Goal: Task Accomplishment & Management: Use online tool/utility

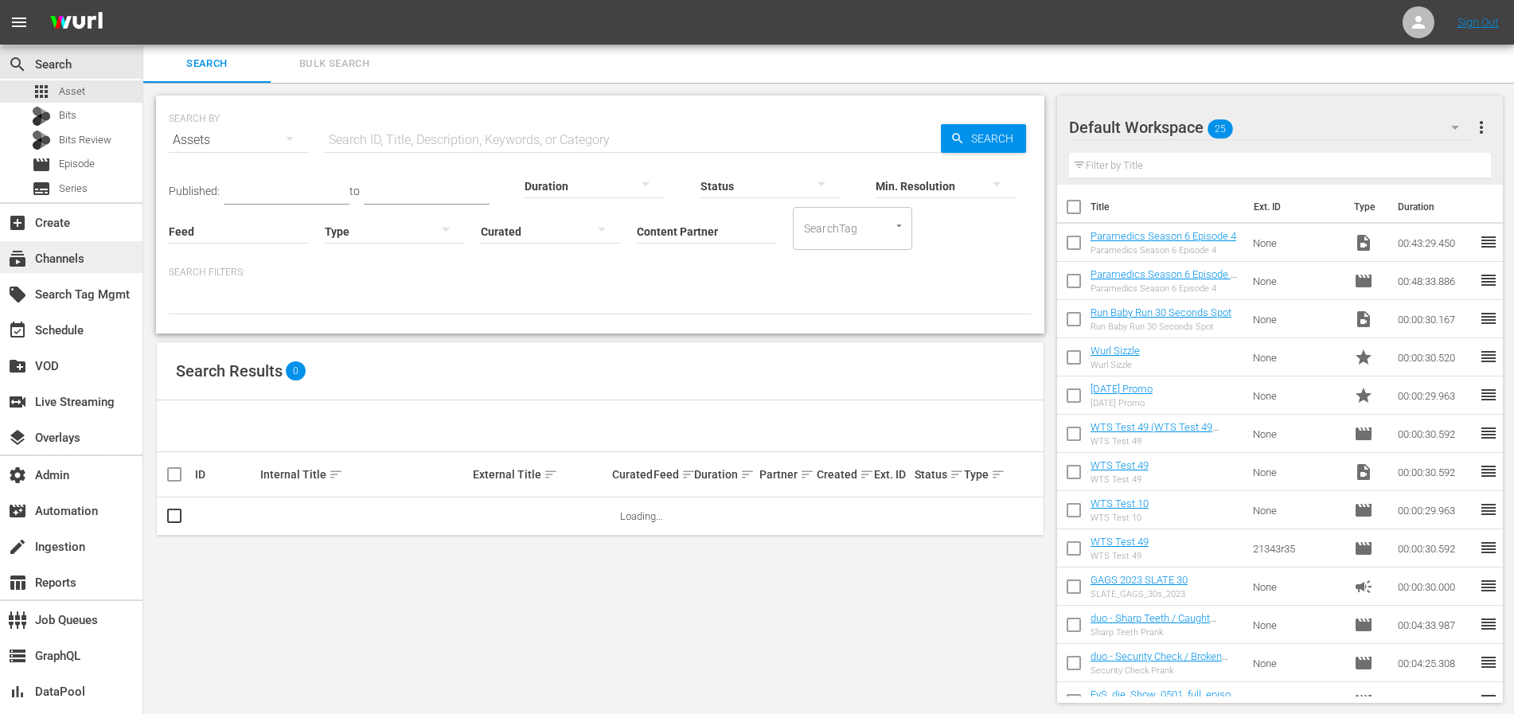
click at [53, 263] on div "subscriptions Channels" at bounding box center [44, 256] width 89 height 14
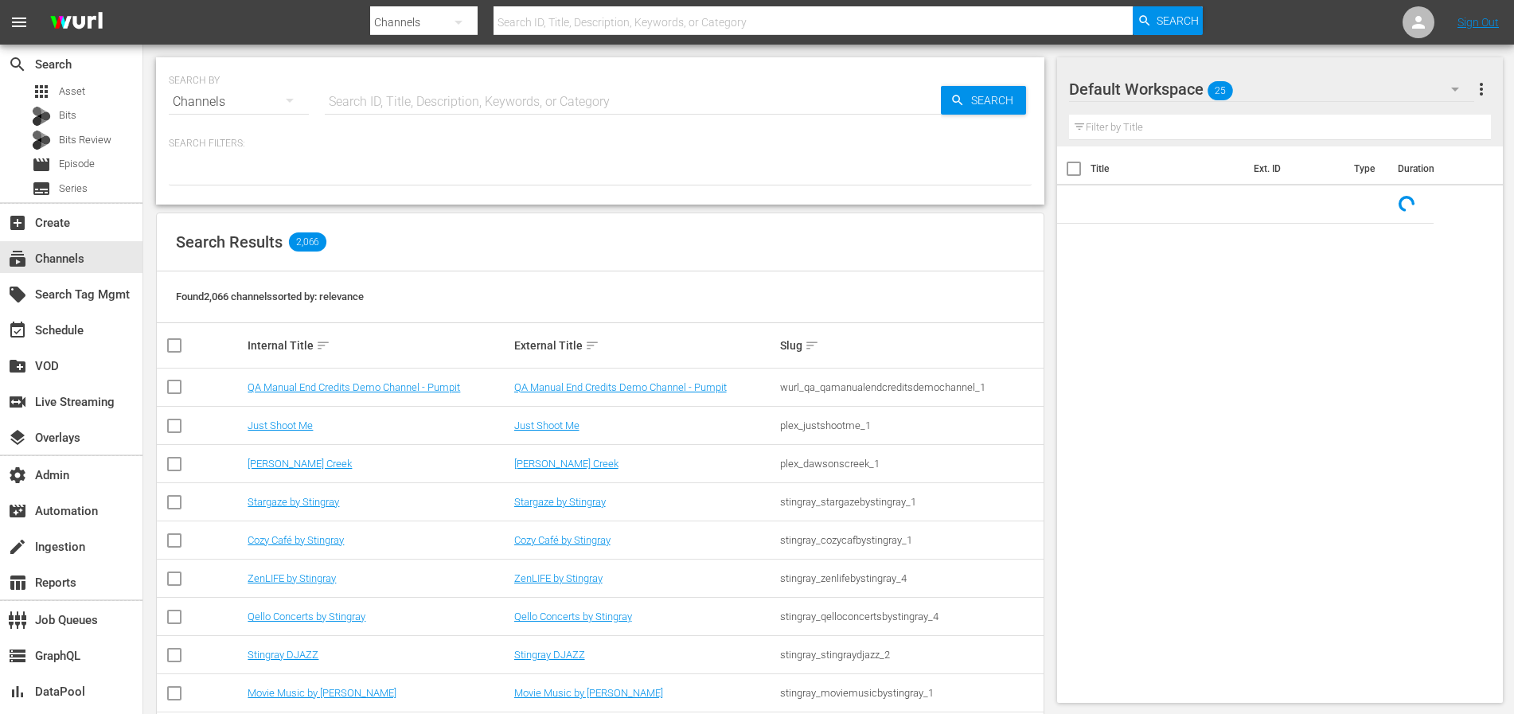
click at [434, 103] on input "text" at bounding box center [633, 102] width 616 height 38
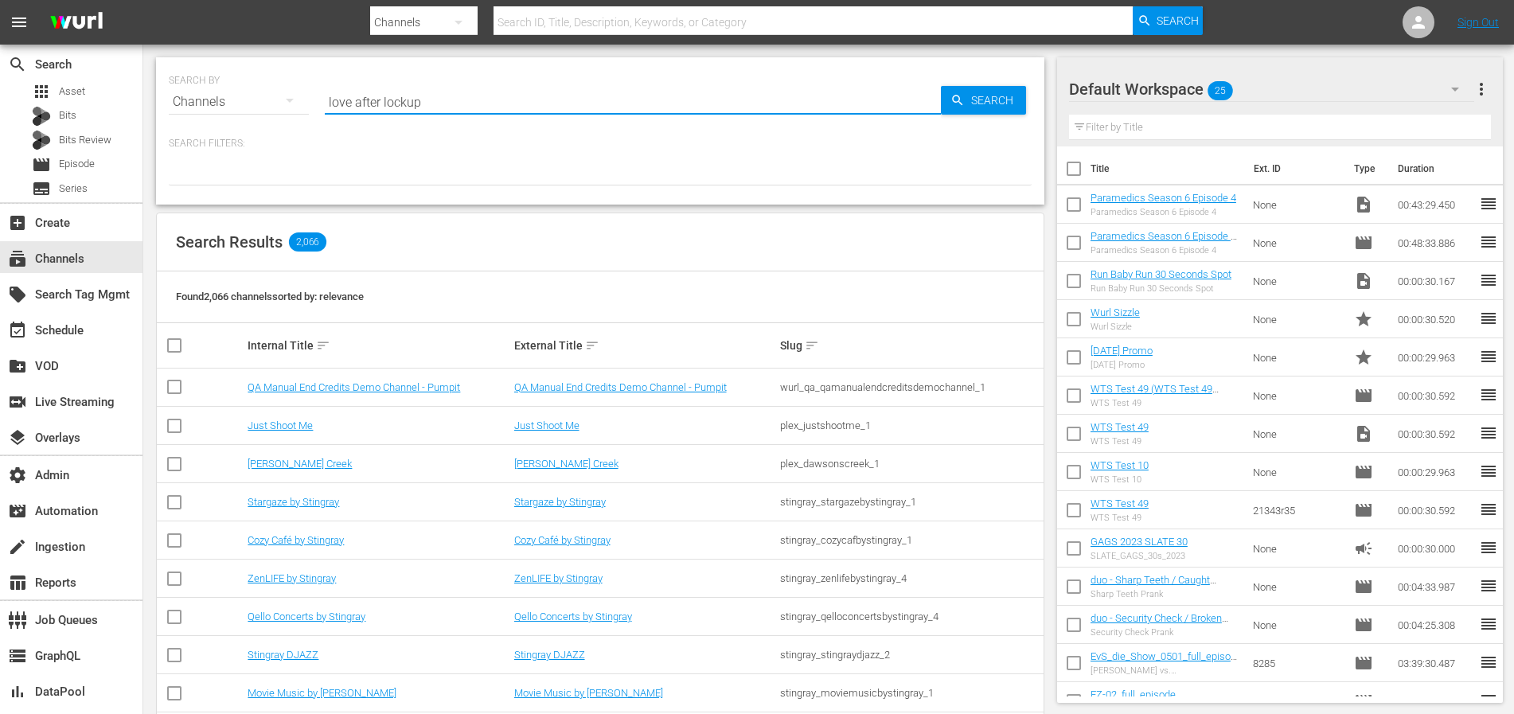
type input "love after lockup"
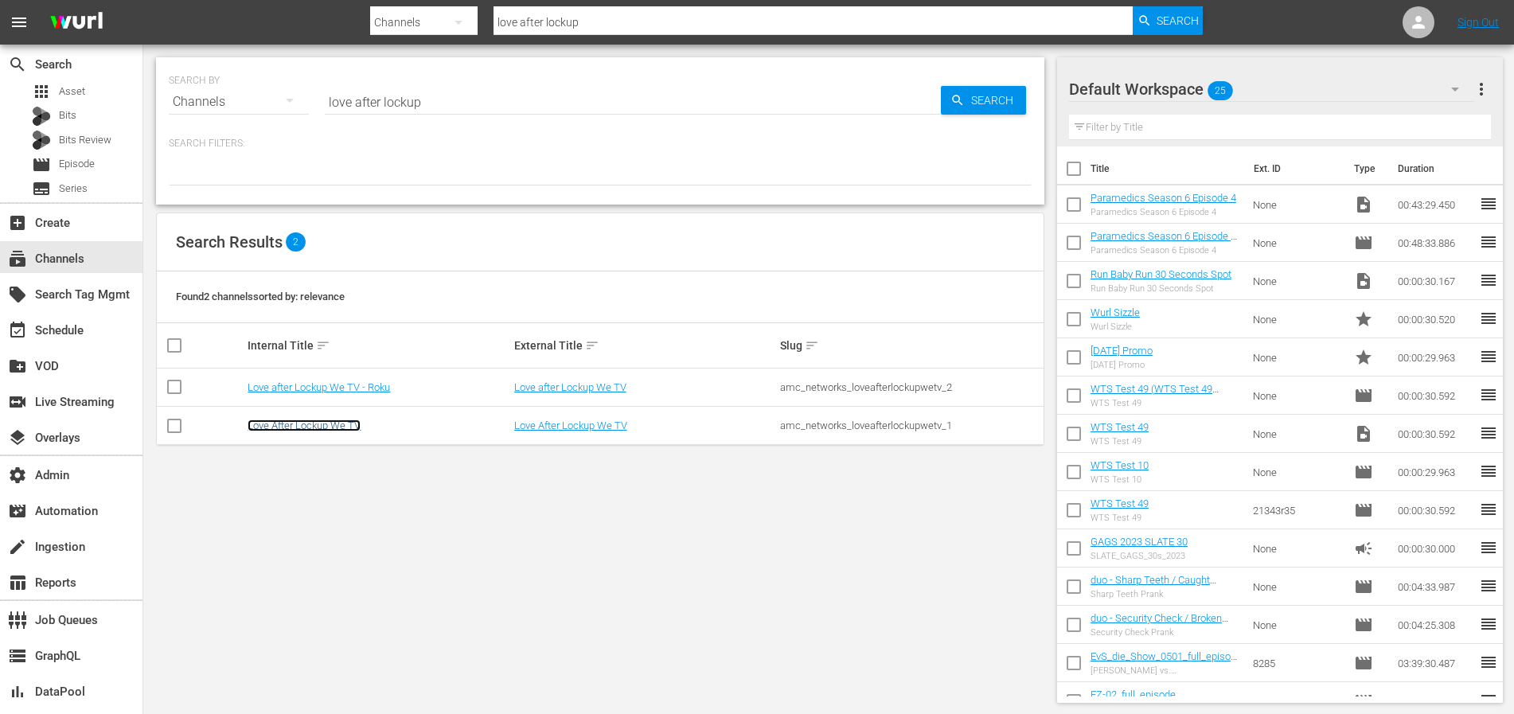
click at [315, 423] on link "Love After Lockup We TV" at bounding box center [304, 425] width 113 height 12
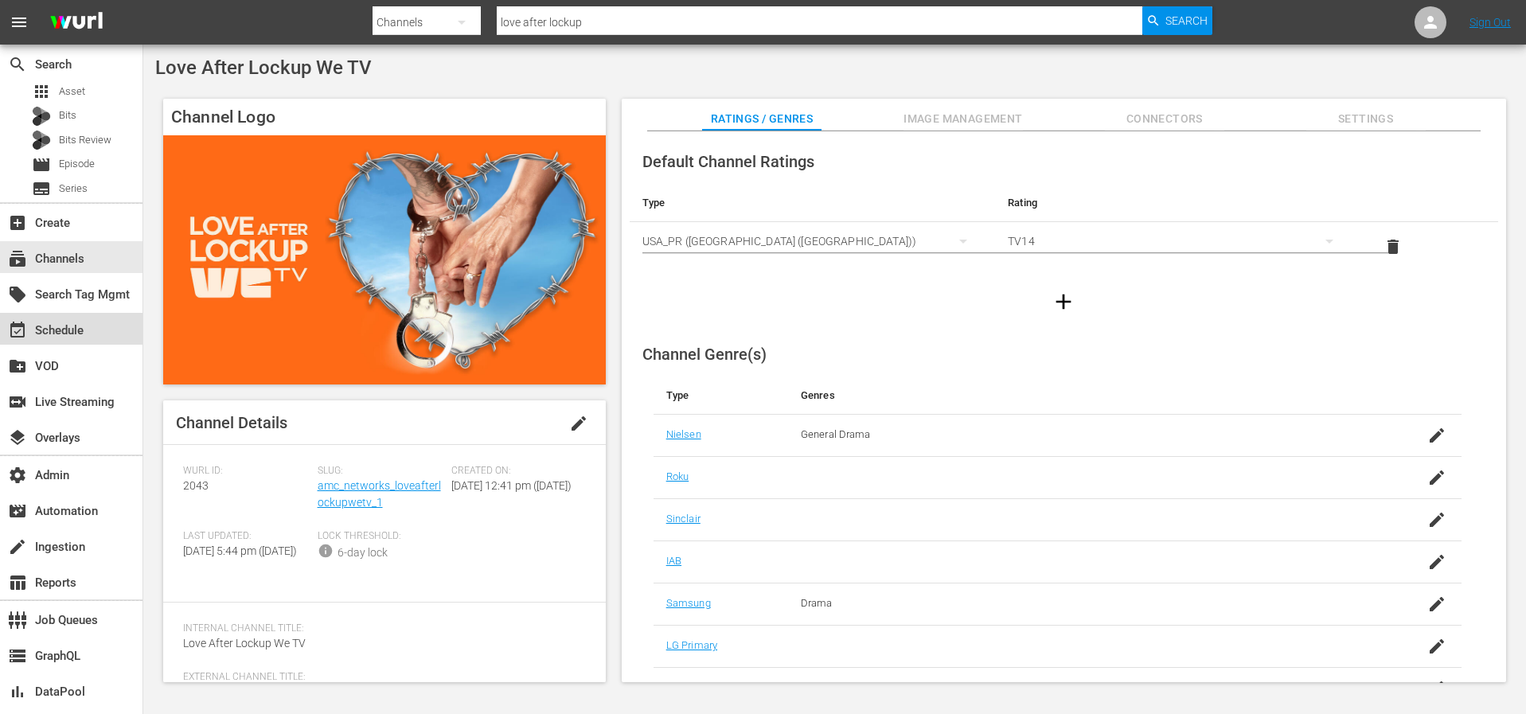
click at [103, 317] on div "event_available Schedule" at bounding box center [71, 329] width 142 height 32
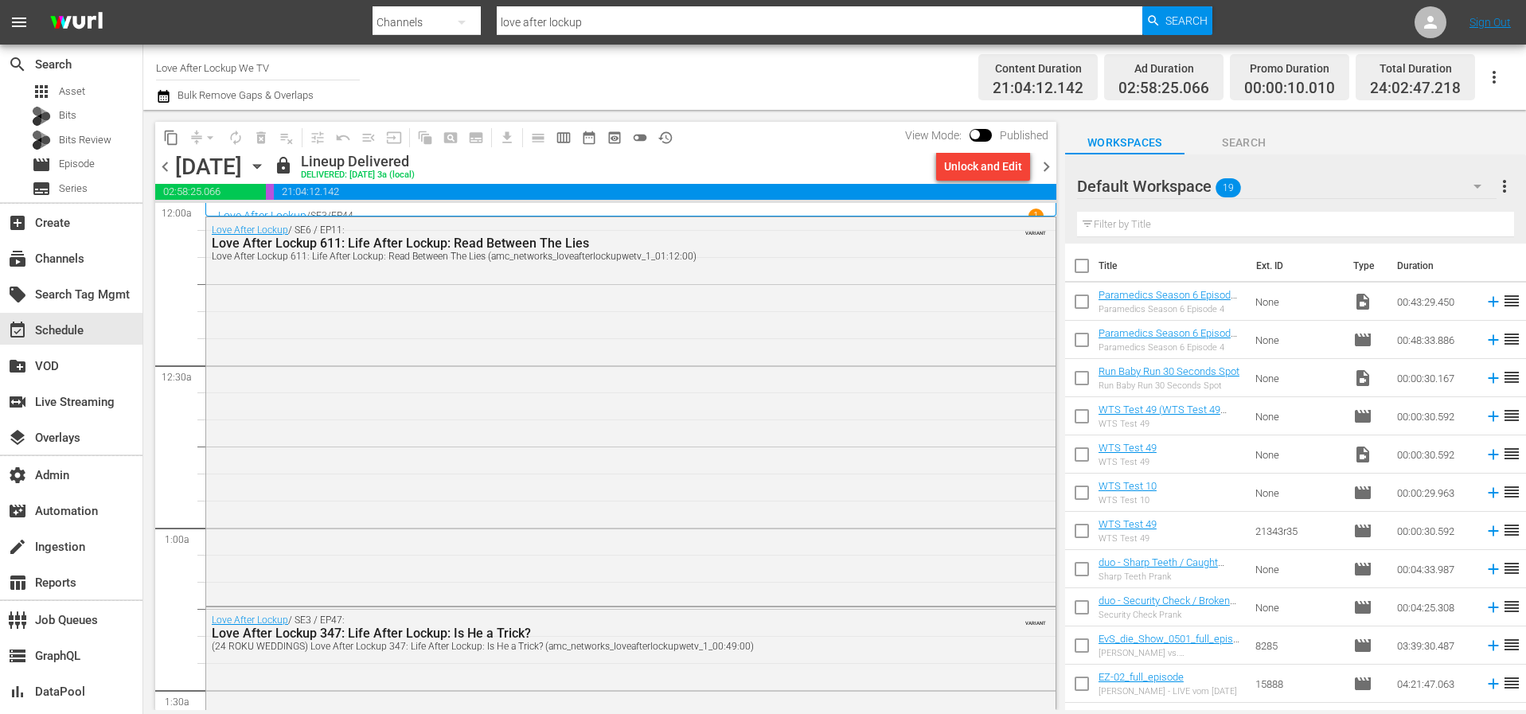
click at [980, 135] on input "checkbox" at bounding box center [974, 137] width 33 height 11
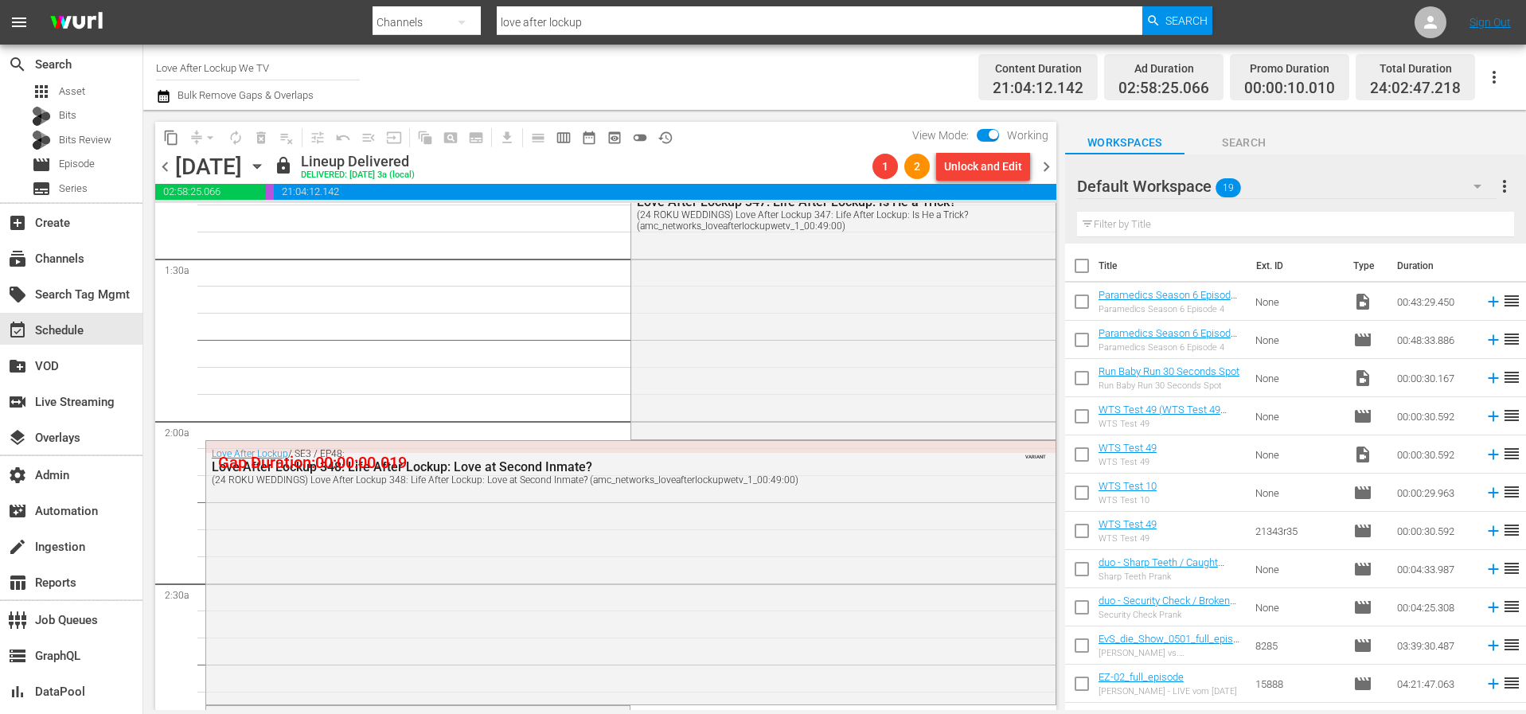
scroll to position [824, 0]
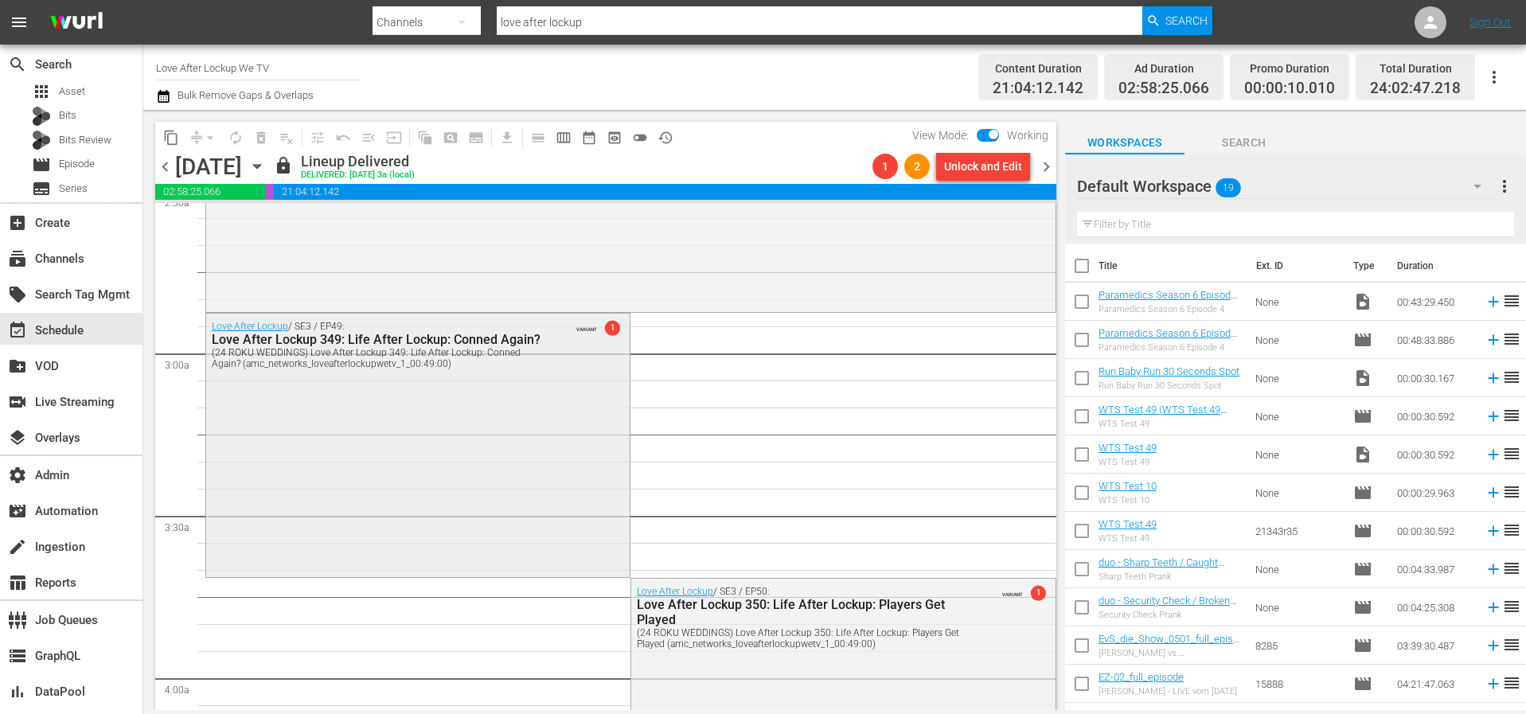
click at [592, 402] on div "Love After Lockup / SE3 / EP49: Love After Lockup 349: Life After Lockup: Conne…" at bounding box center [417, 444] width 423 height 260
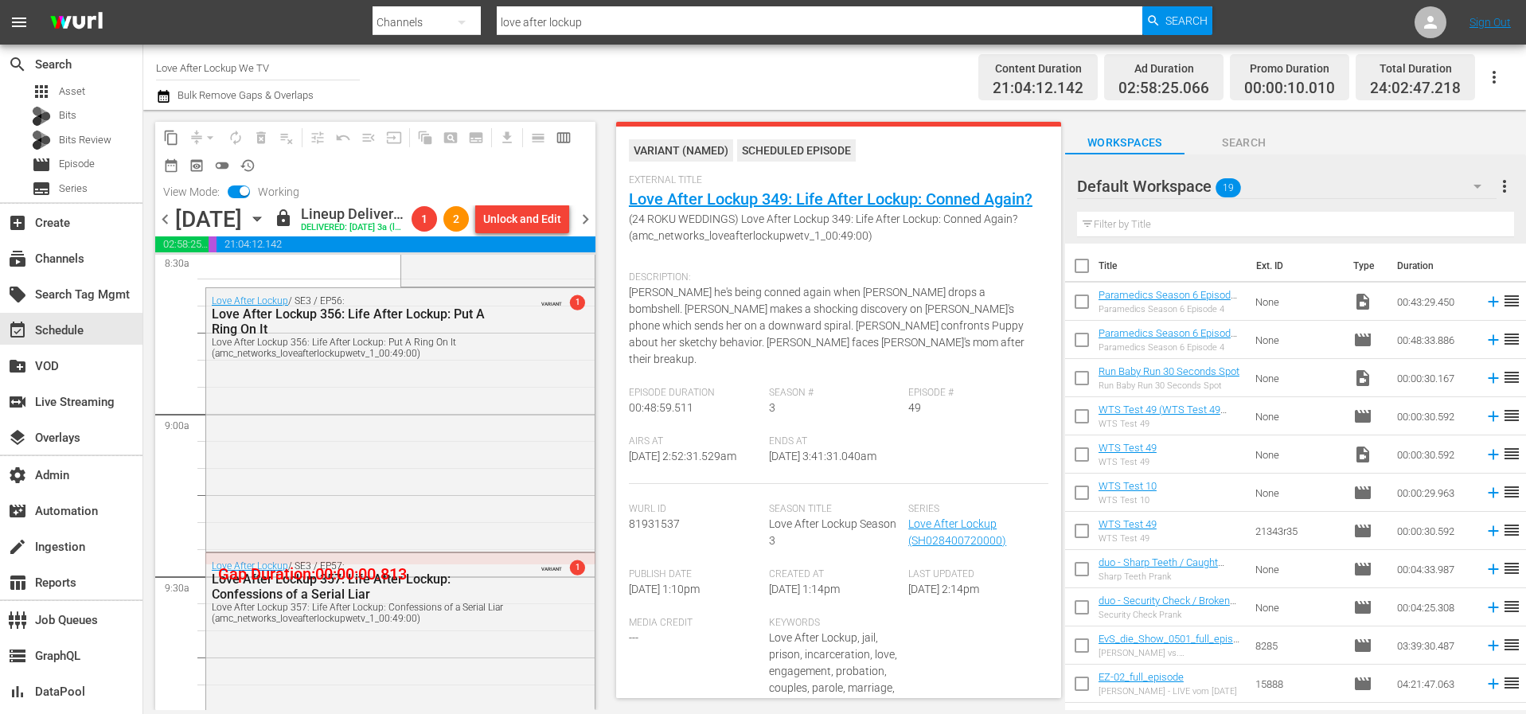
scroll to position [3067, 0]
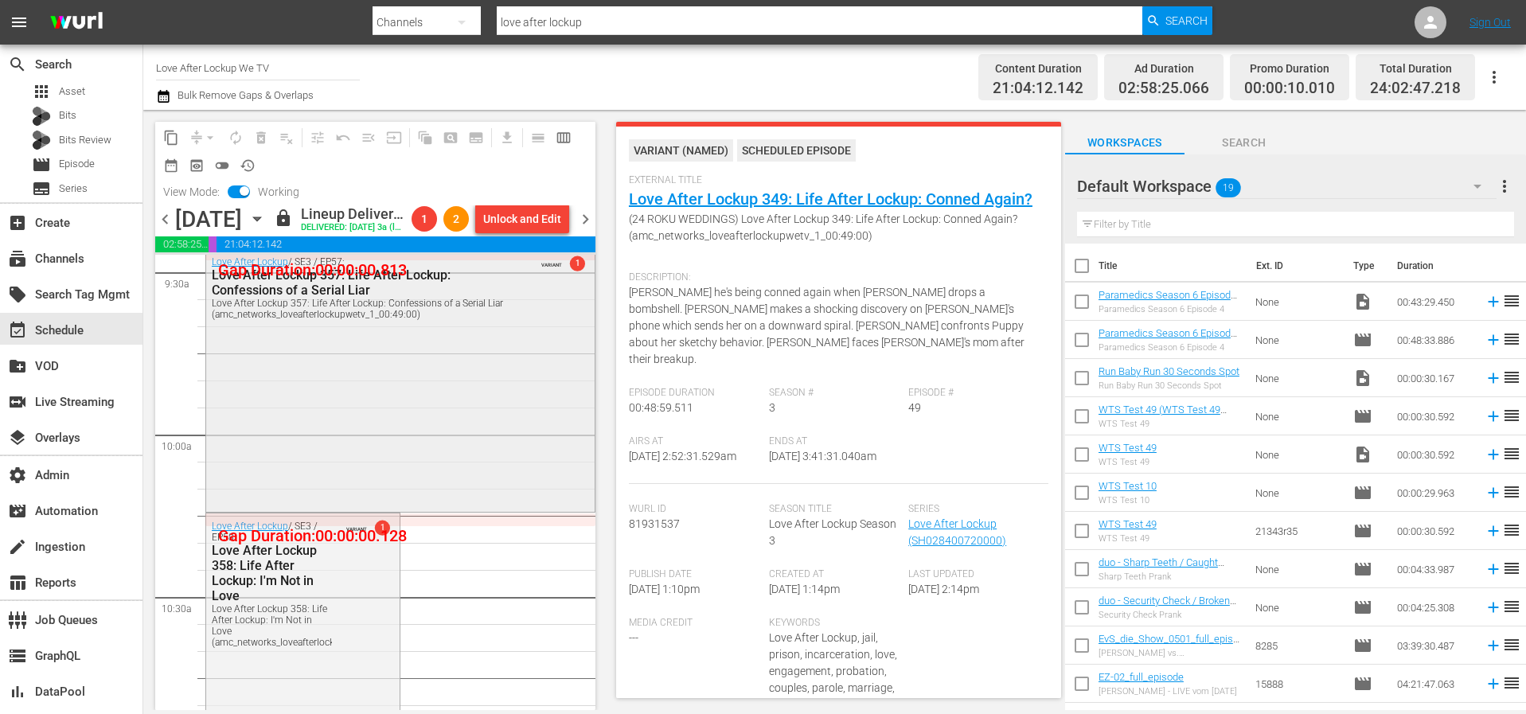
click at [507, 447] on div "Love After Lockup / SE3 / EP57: Love After Lockup 357: Life After Lockup: Confe…" at bounding box center [400, 379] width 388 height 260
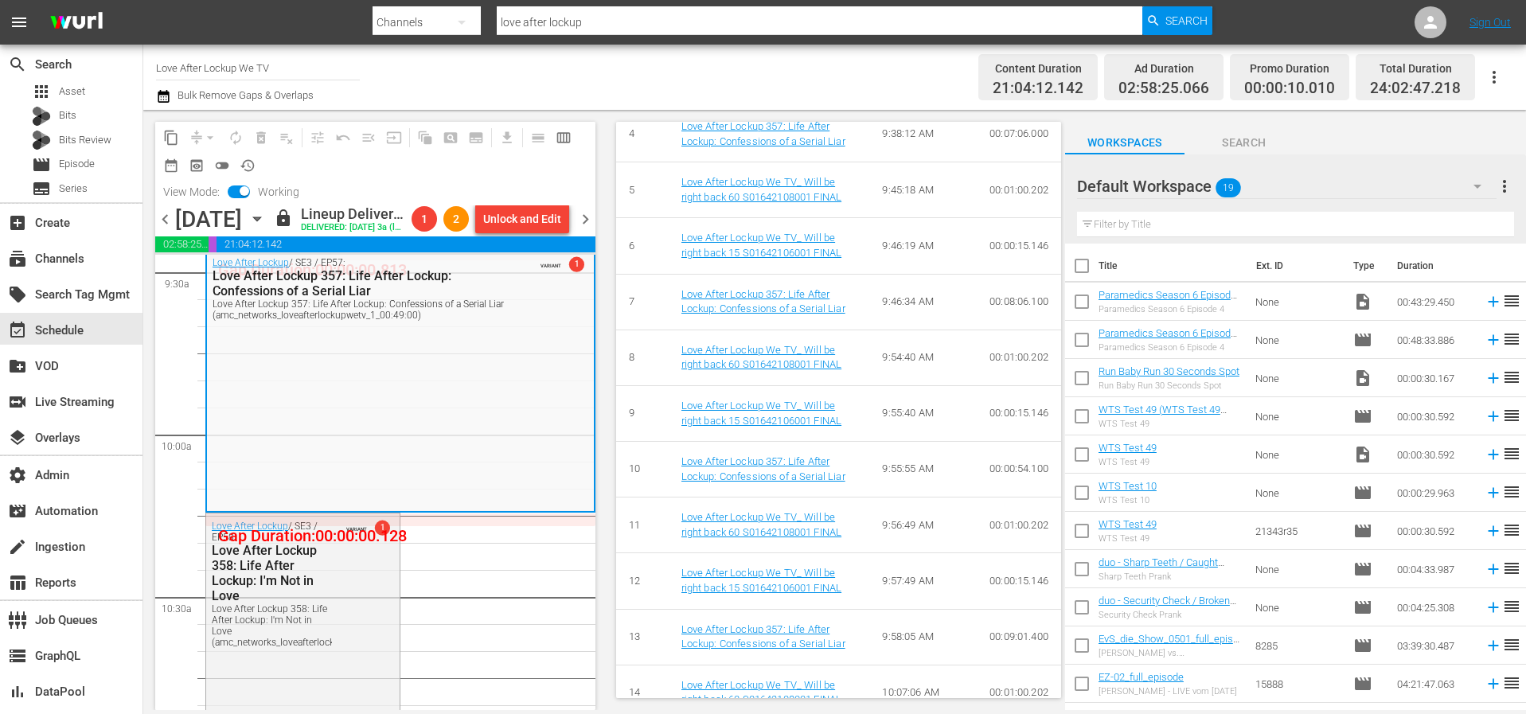
scroll to position [1388, 0]
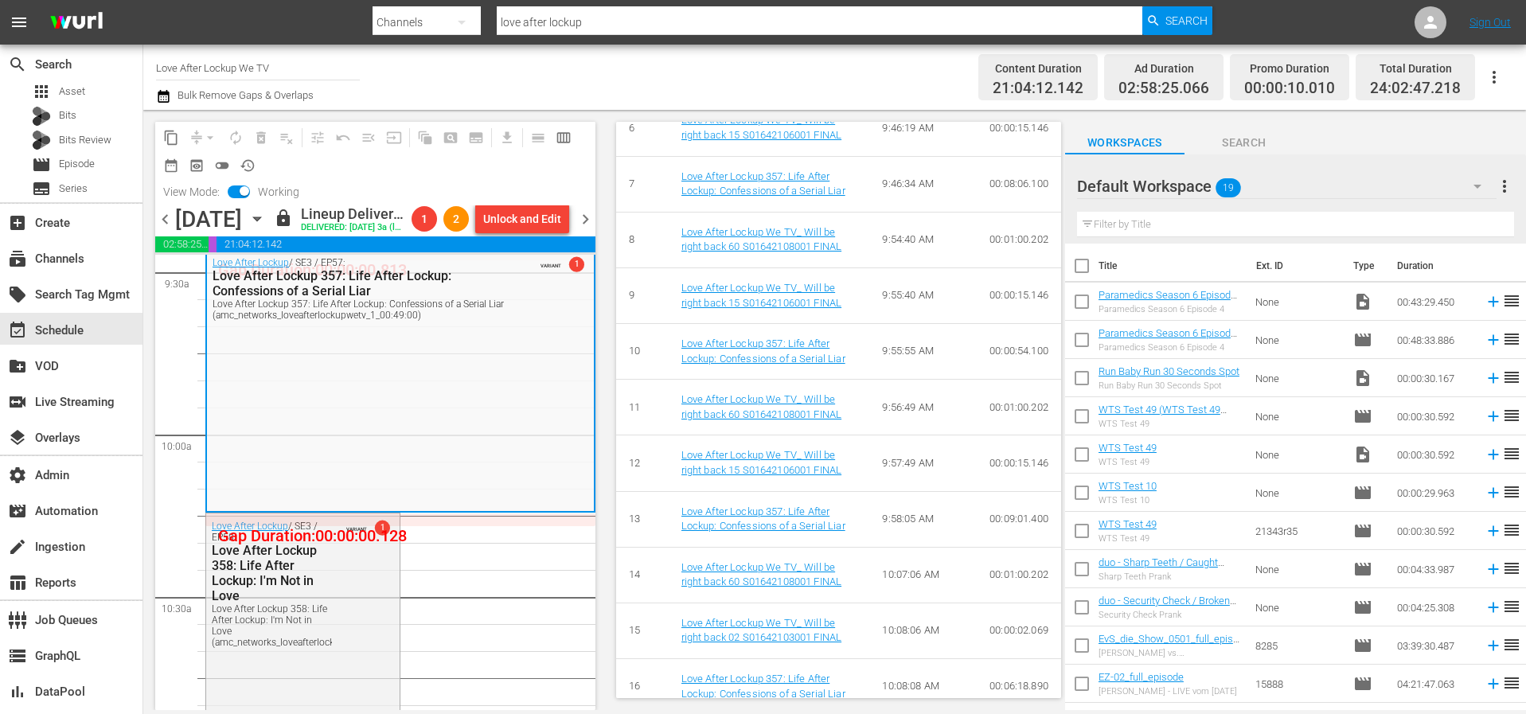
click at [240, 198] on div "View Mode: Working" at bounding box center [231, 191] width 152 height 27
click at [241, 194] on input "checkbox" at bounding box center [244, 194] width 33 height 11
checkbox input "false"
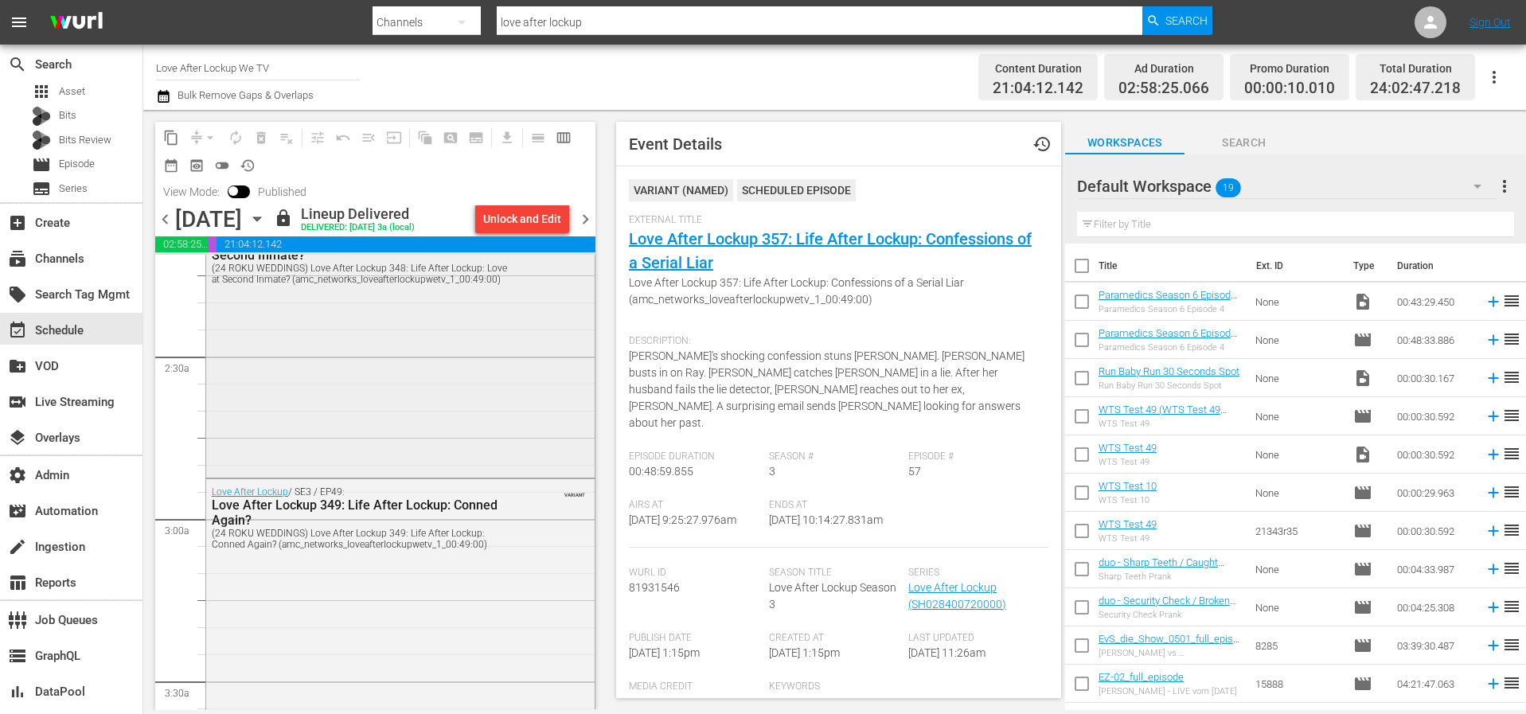
scroll to position [826, 0]
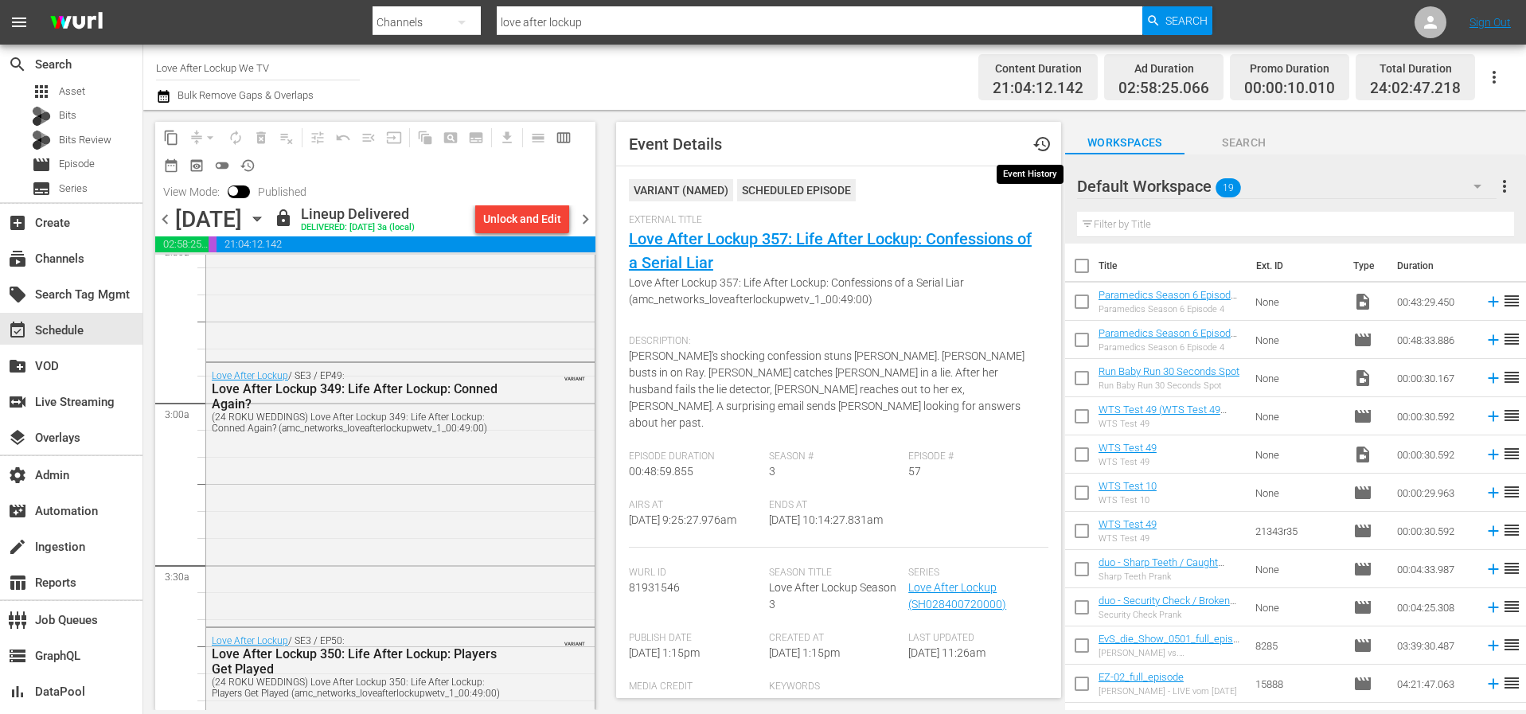
click at [1032, 146] on span "history" at bounding box center [1041, 143] width 19 height 19
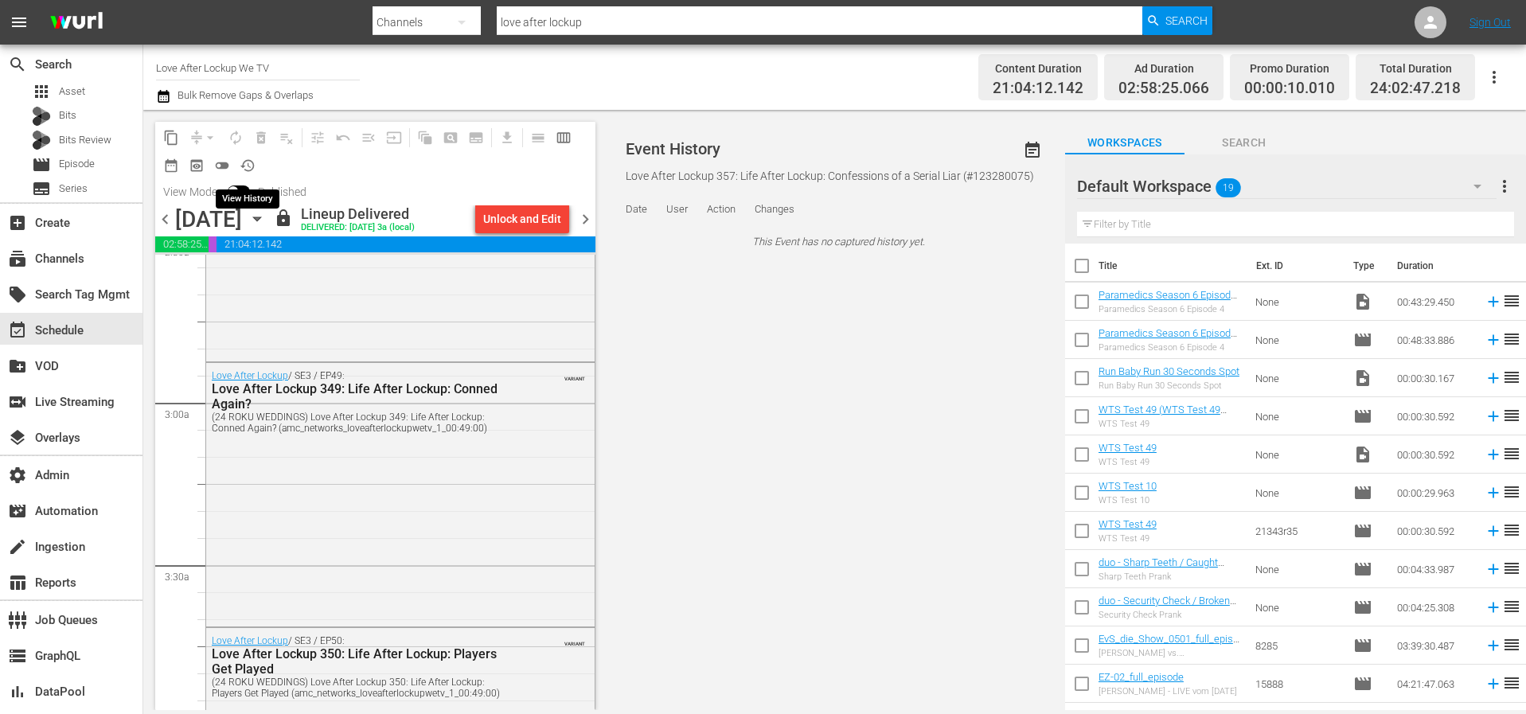
click at [251, 167] on span "history_outlined" at bounding box center [248, 166] width 16 height 16
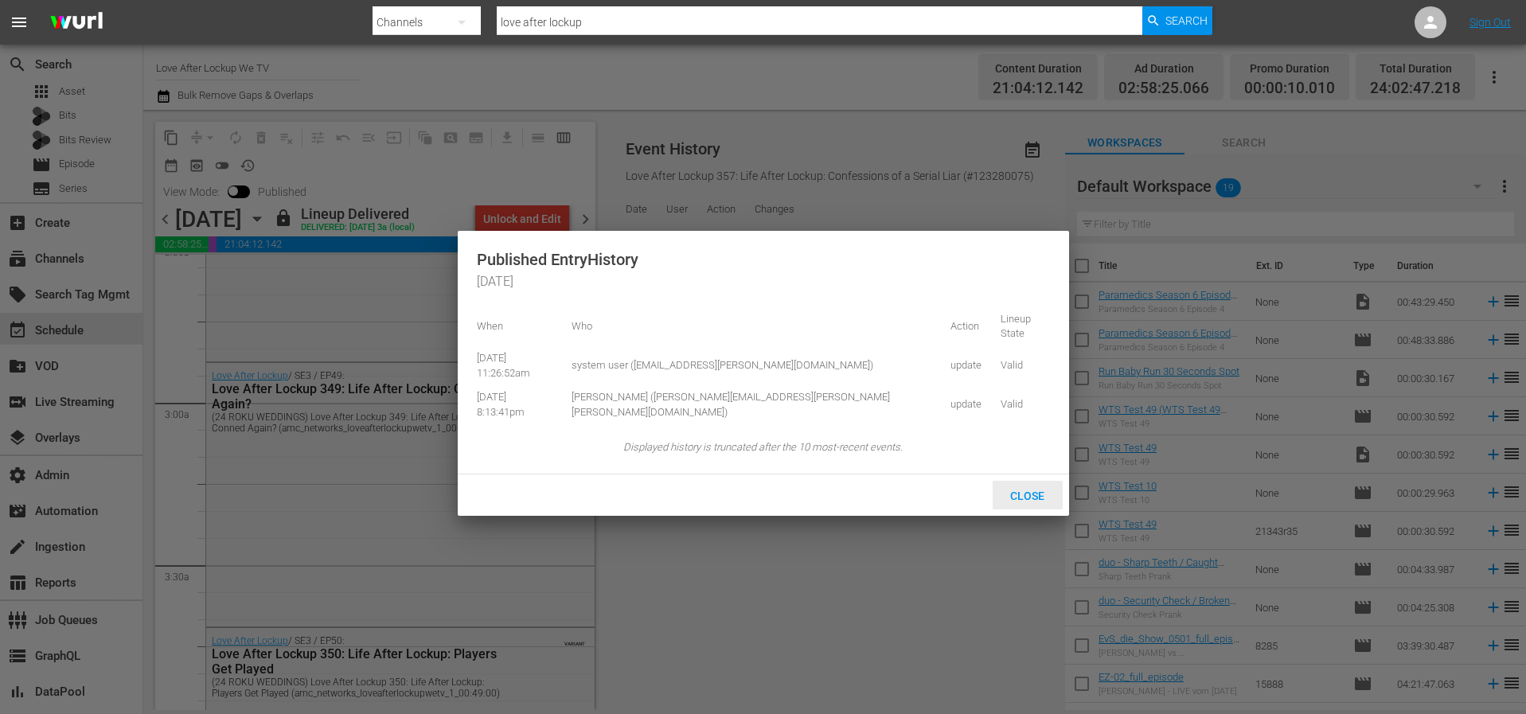
click at [1027, 489] on span "Close" at bounding box center [1027, 495] width 60 height 13
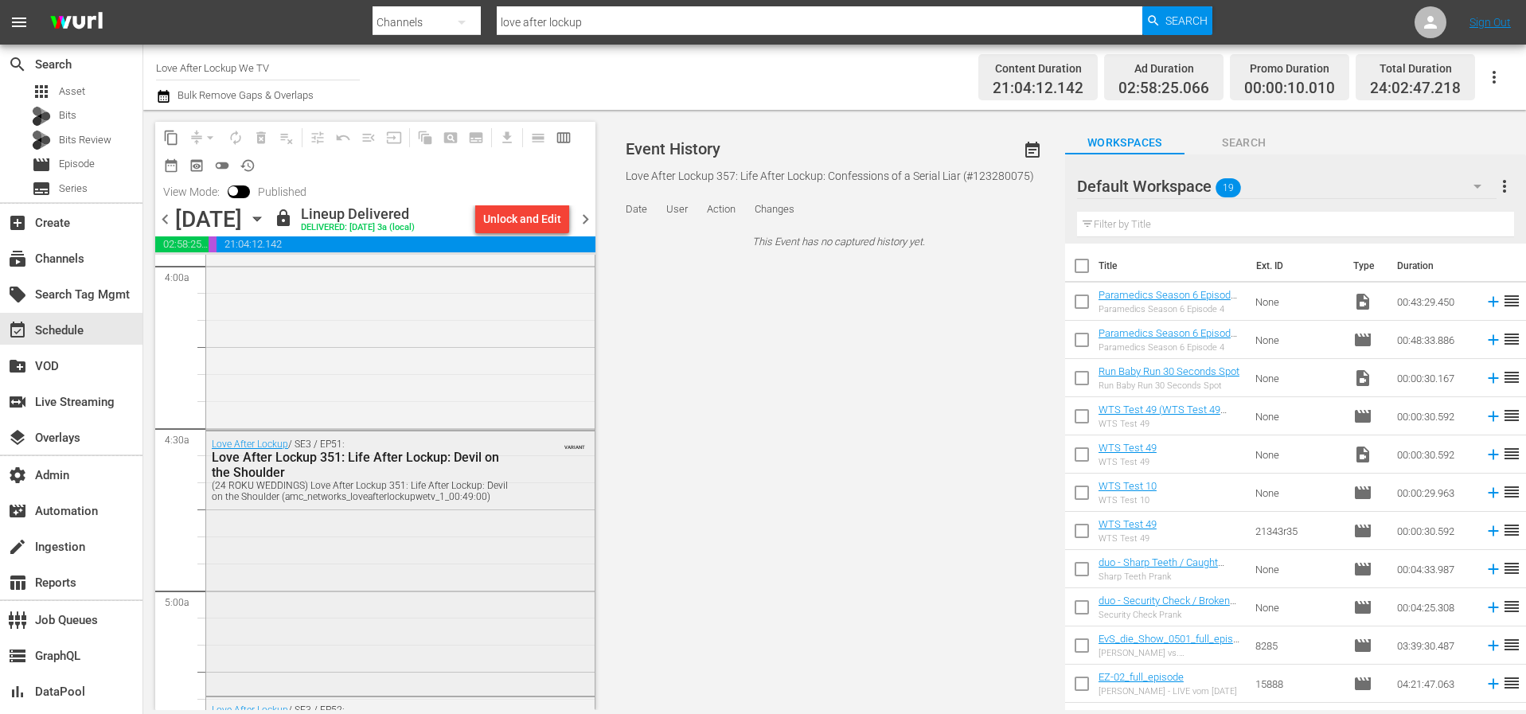
scroll to position [1249, 0]
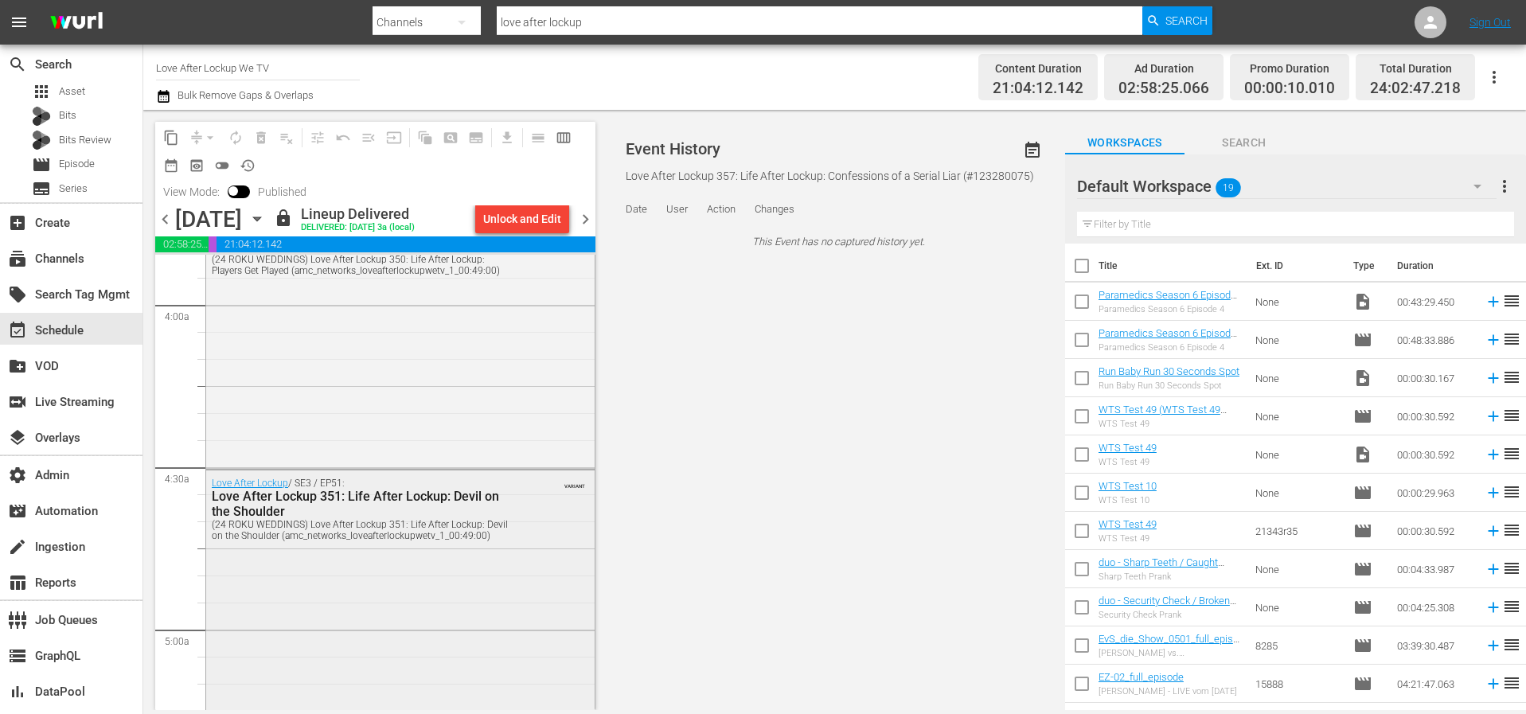
click at [466, 541] on div "(24 ROKU WEDDINGS) Love After Lockup 351: Life After Lockup: Devil on the Shoul…" at bounding box center [361, 530] width 299 height 22
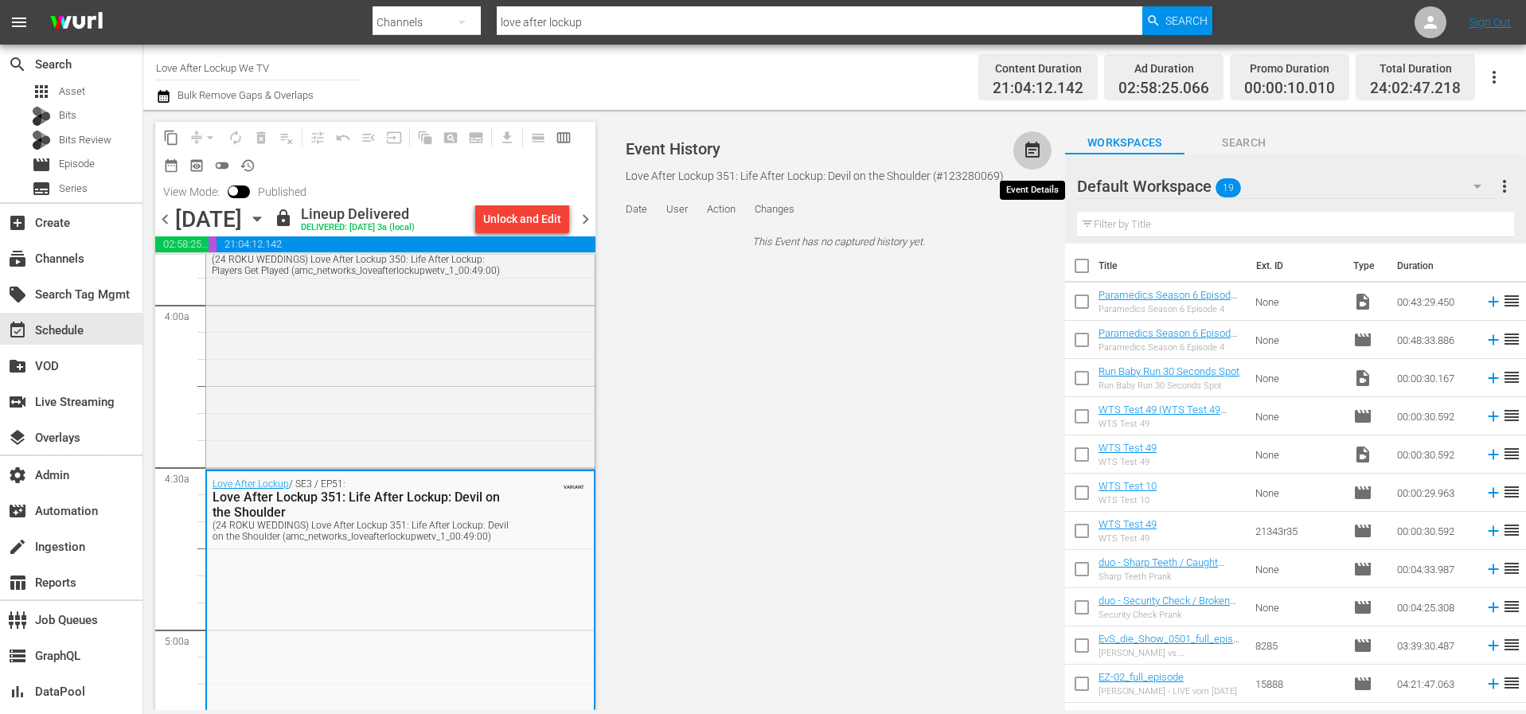
click at [1033, 143] on span "event_note" at bounding box center [1032, 150] width 19 height 19
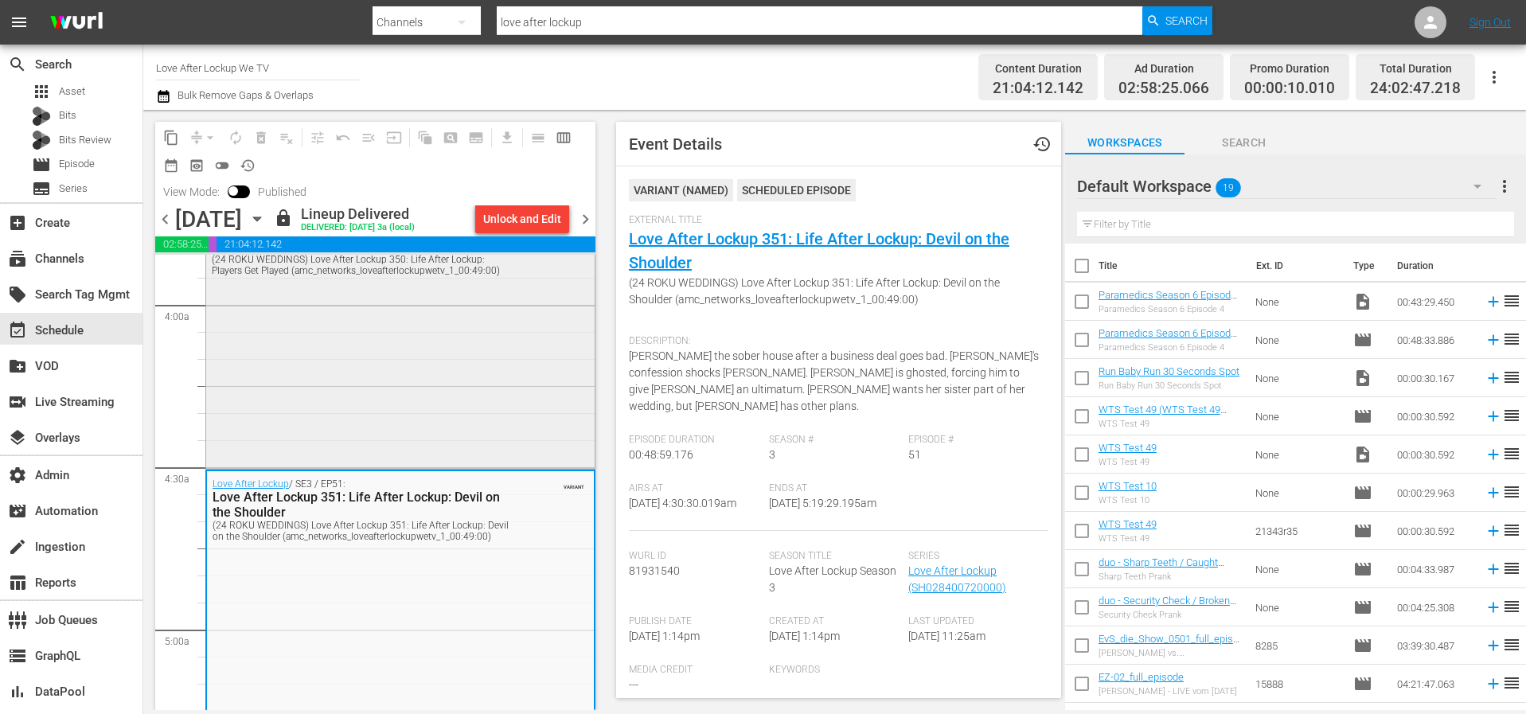
click at [489, 384] on div "Love After Lockup / SE3 / EP50: Love After Lockup 350: Life After Lockup: Playe…" at bounding box center [400, 335] width 388 height 260
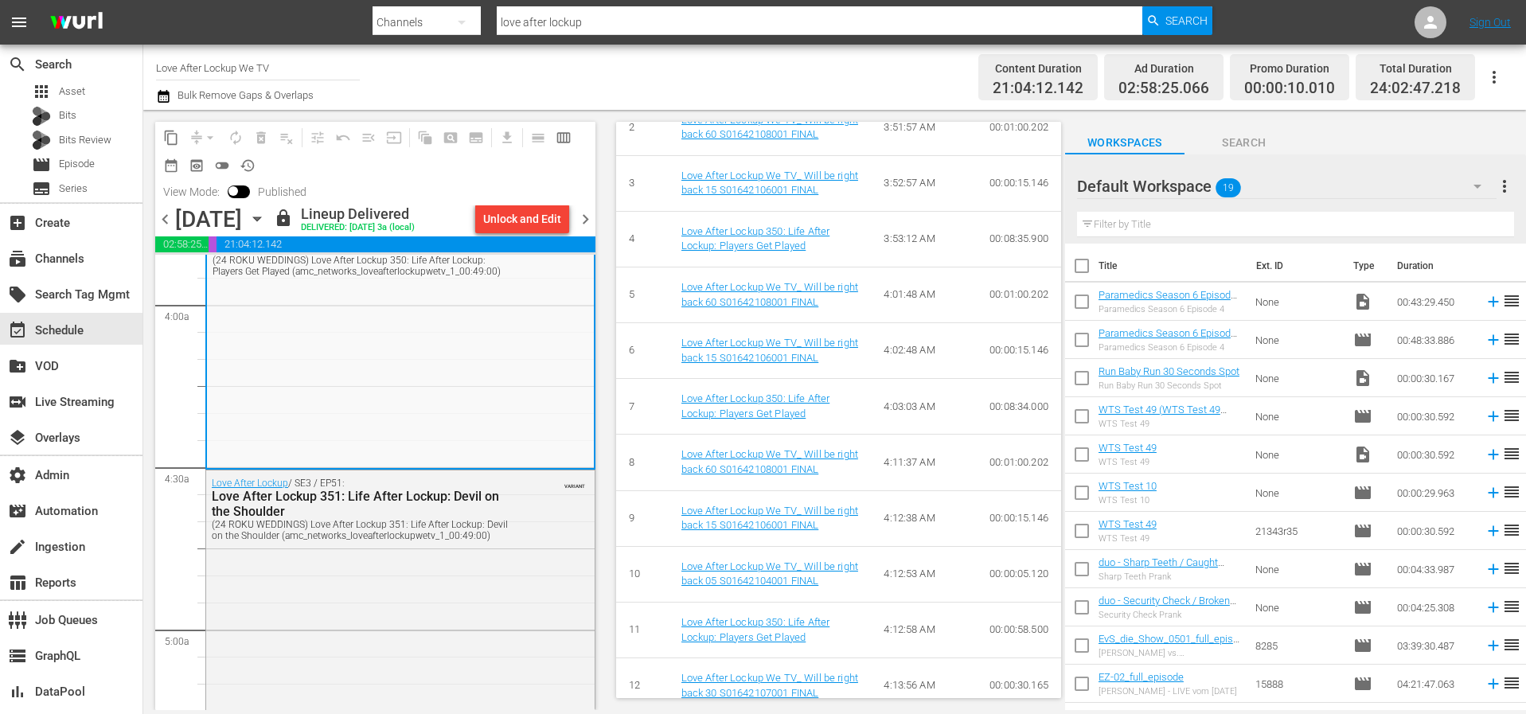
scroll to position [1335, 0]
click at [585, 221] on span "chevron_right" at bounding box center [585, 219] width 20 height 20
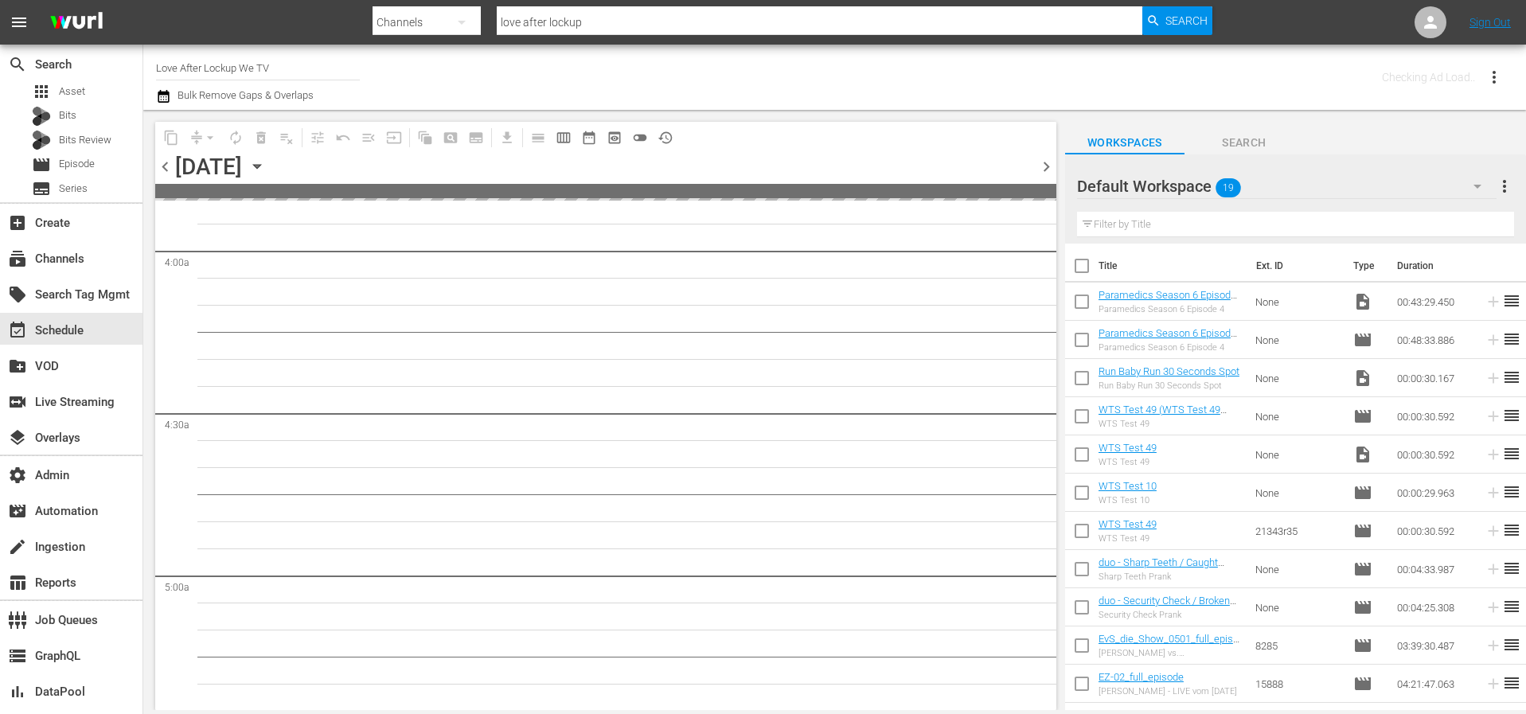
scroll to position [1357, 0]
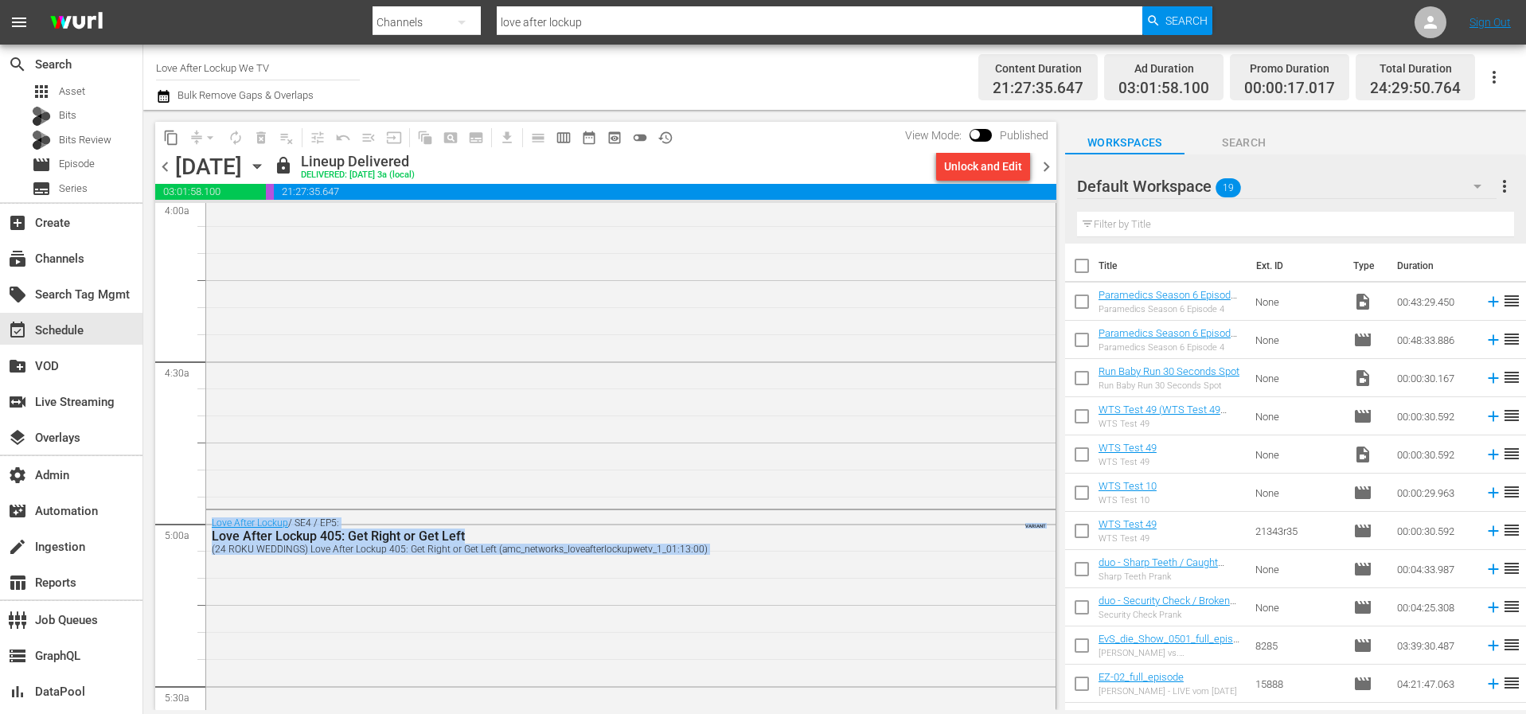
click at [1046, 170] on span "chevron_right" at bounding box center [1046, 167] width 20 height 20
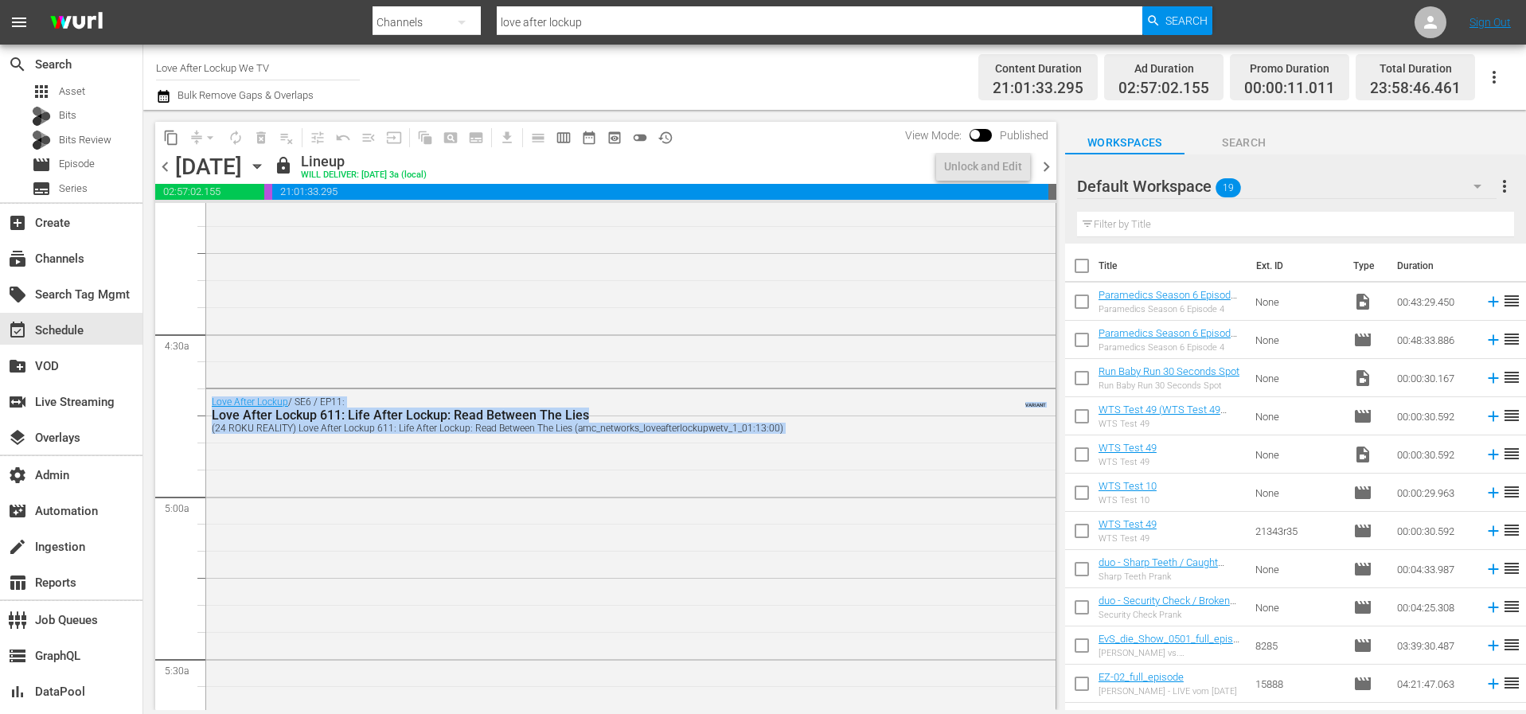
click at [1049, 169] on span "chevron_right" at bounding box center [1046, 167] width 20 height 20
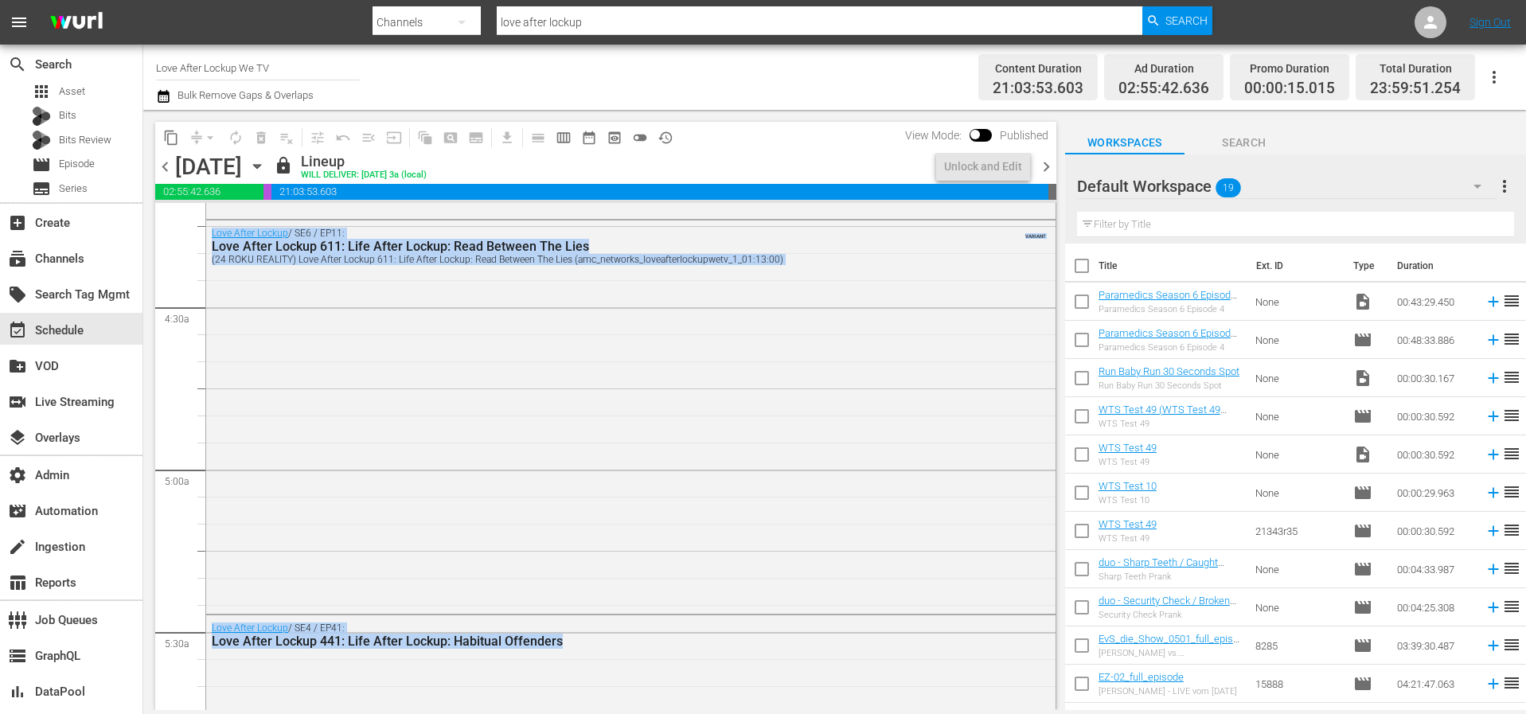
scroll to position [1303, 0]
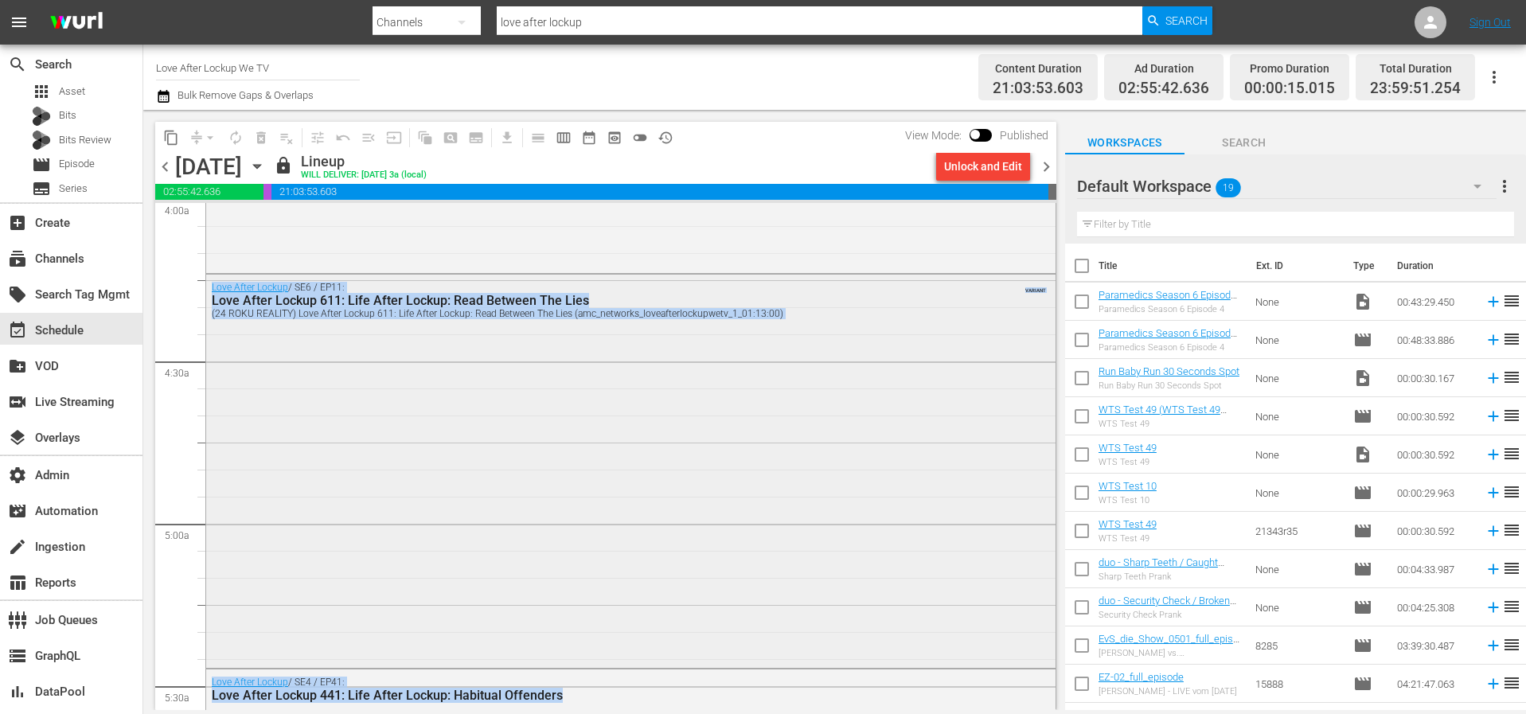
click at [987, 290] on div "VARIANT" at bounding box center [1006, 286] width 79 height 13
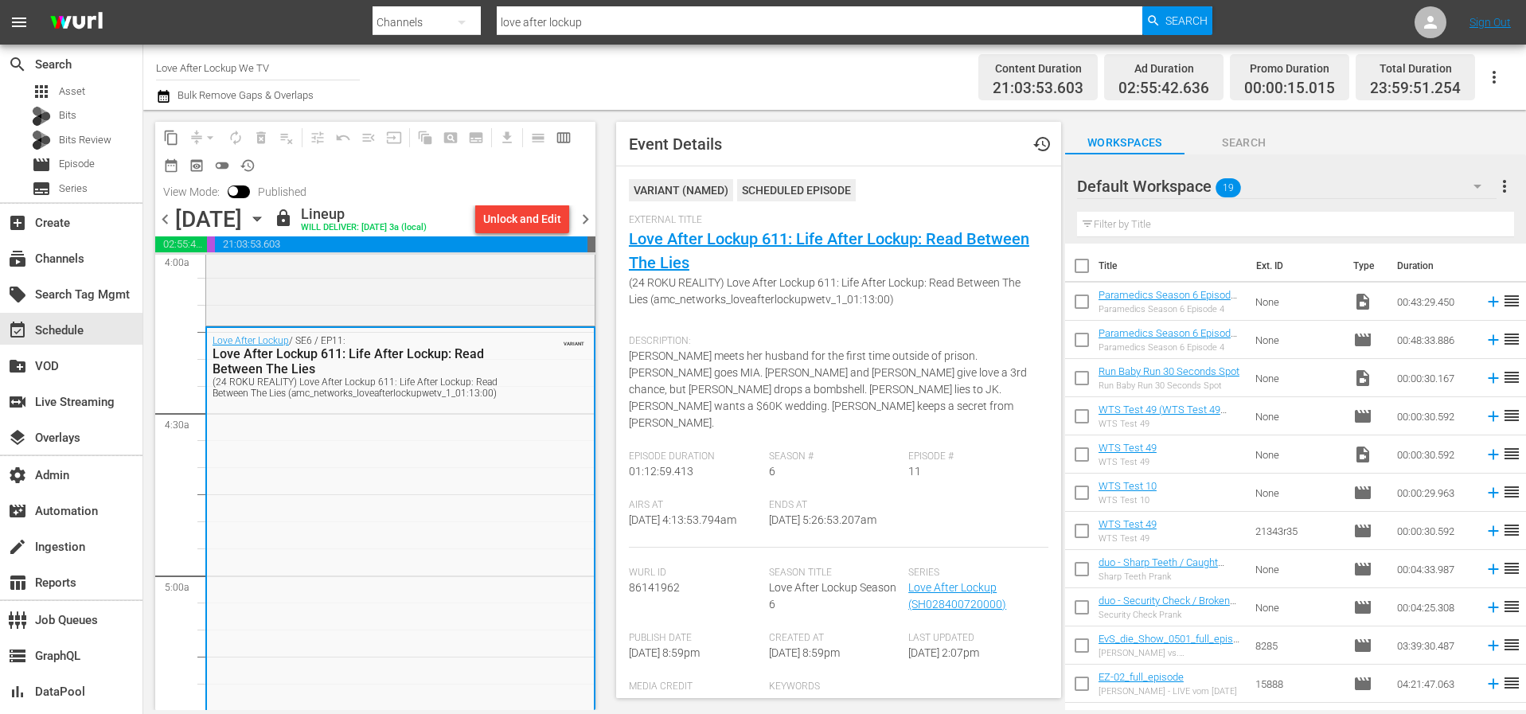
click at [583, 218] on span "chevron_right" at bounding box center [585, 219] width 20 height 20
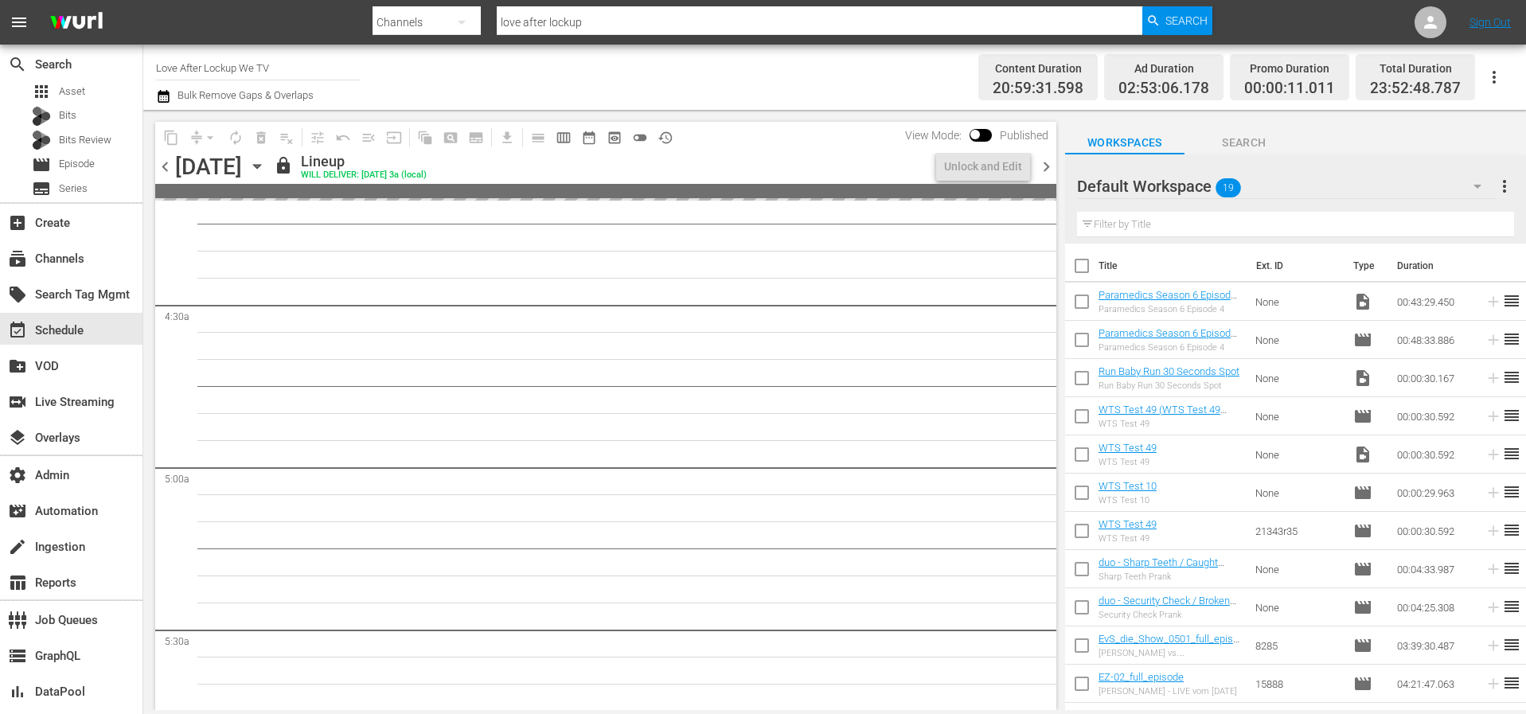
scroll to position [1276, 0]
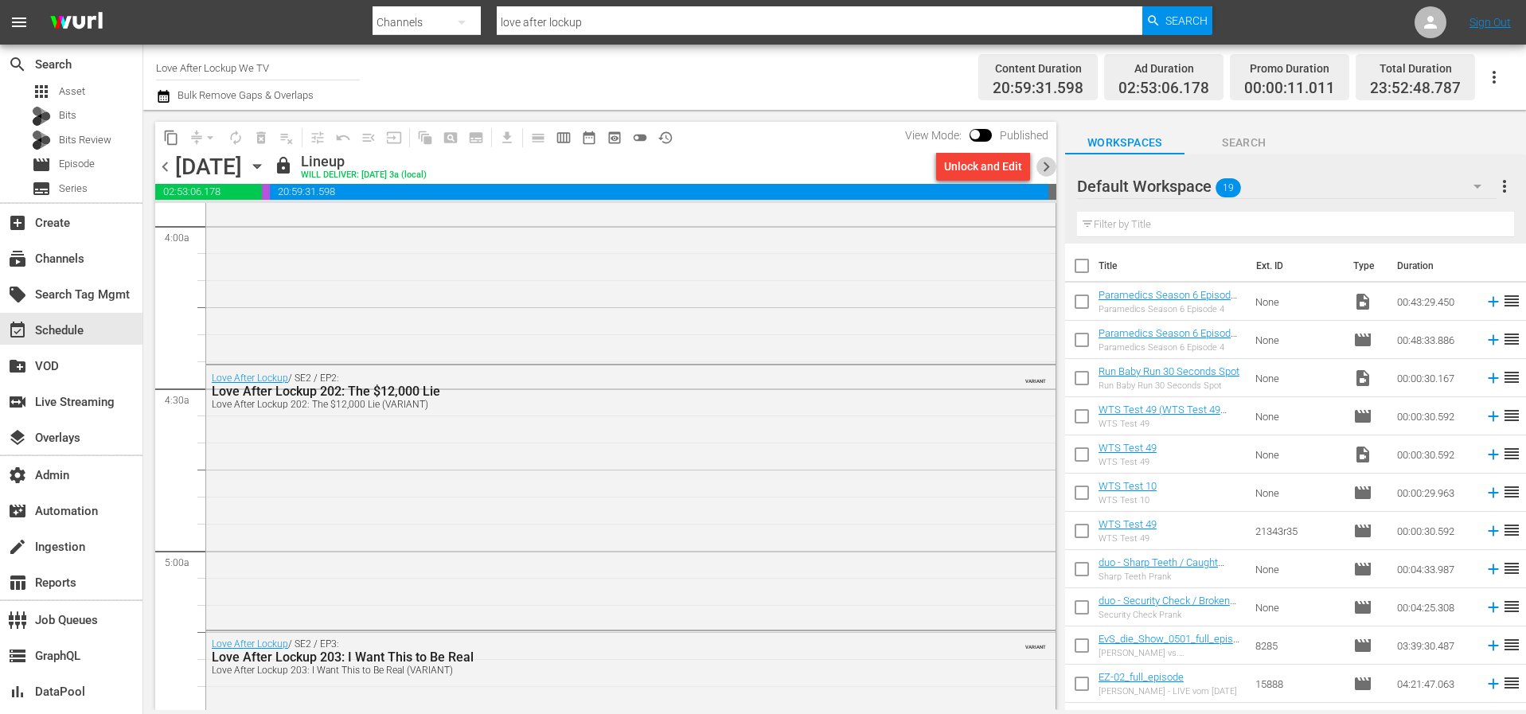
click at [1046, 175] on span "chevron_right" at bounding box center [1046, 167] width 20 height 20
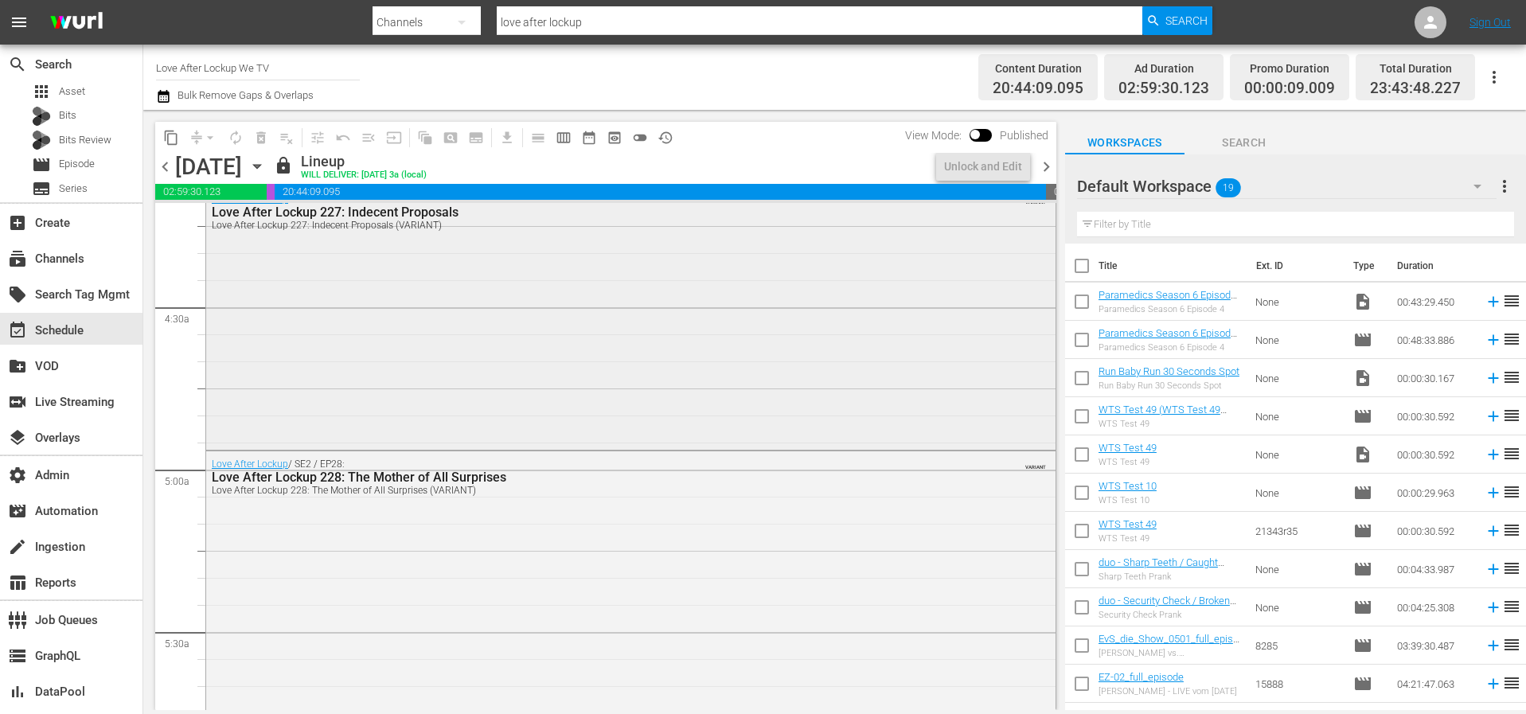
scroll to position [1303, 0]
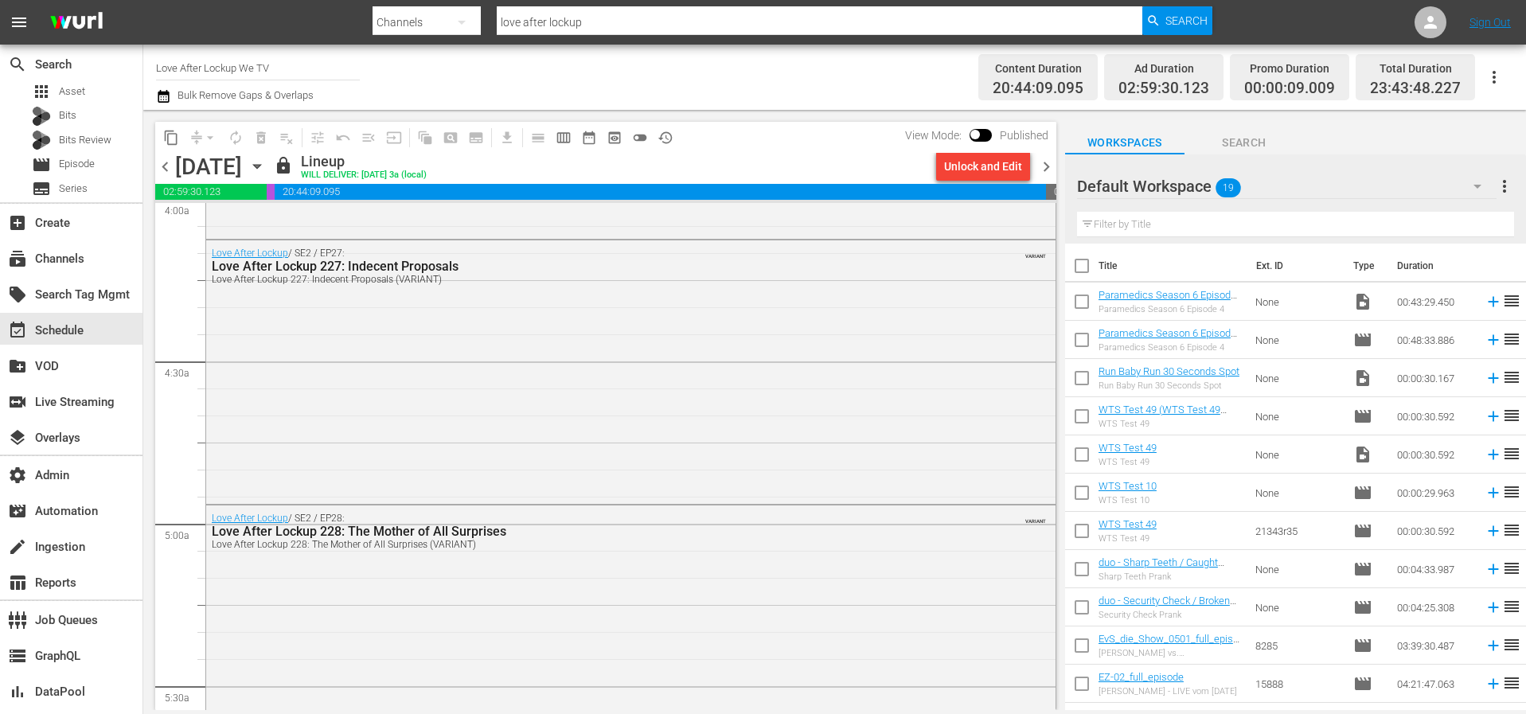
click at [1052, 167] on span "chevron_right" at bounding box center [1046, 167] width 20 height 20
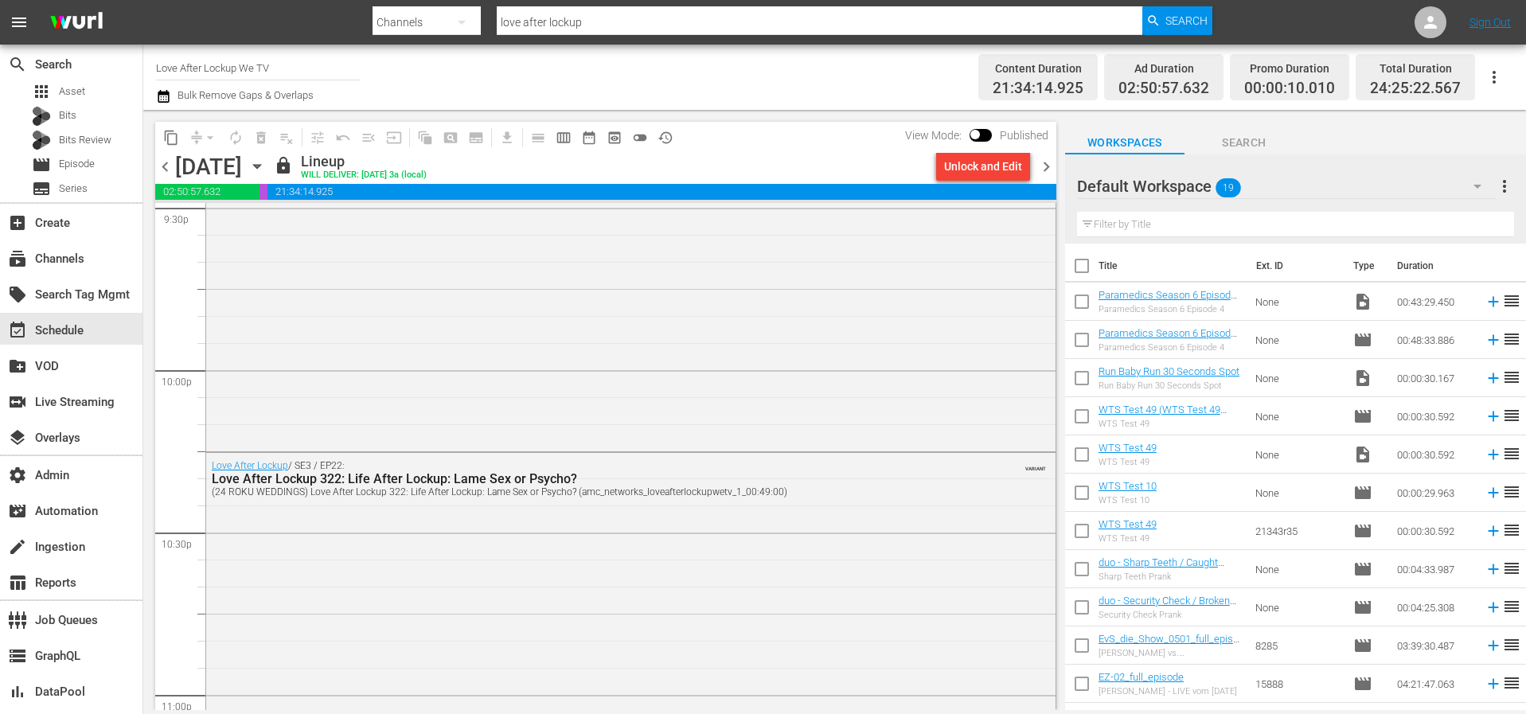
scroll to position [7479, 0]
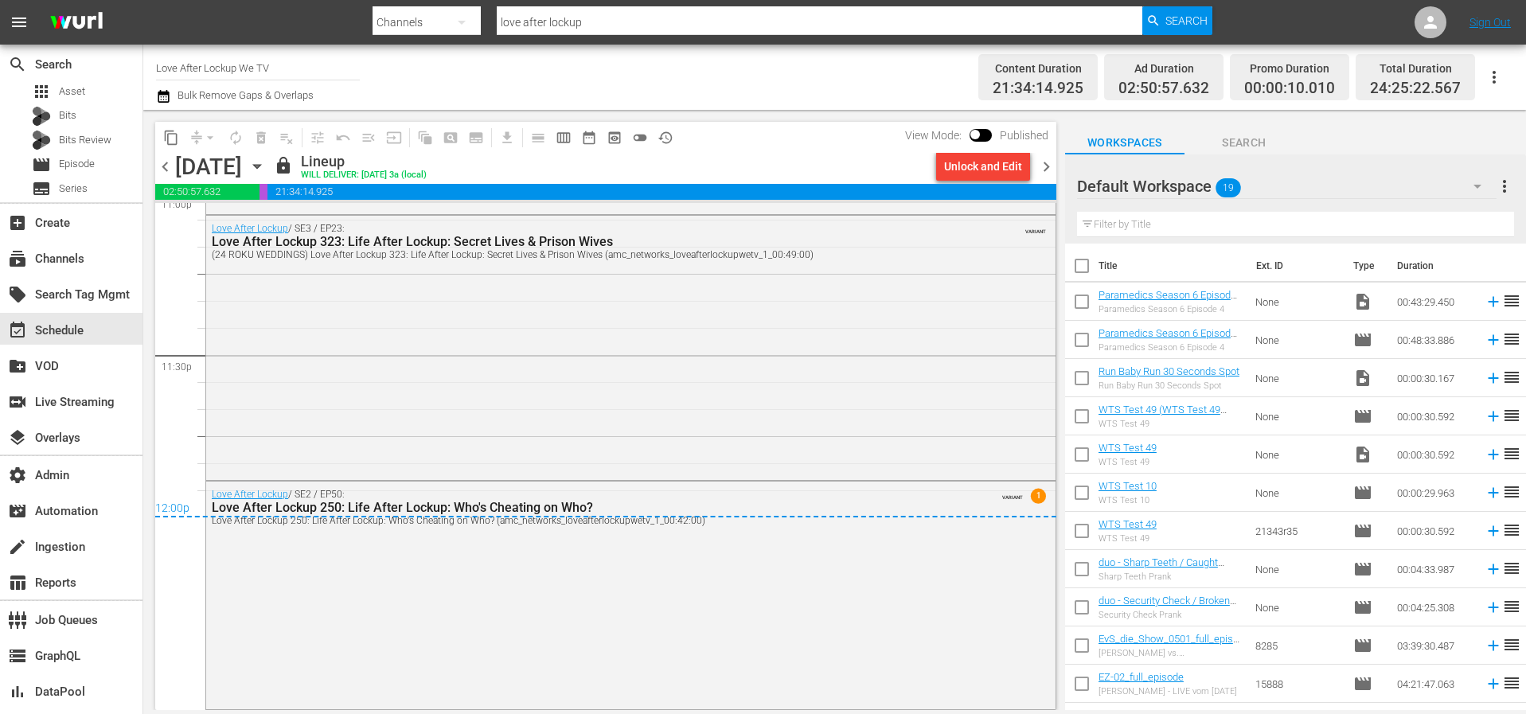
click at [1051, 166] on span "chevron_right" at bounding box center [1046, 167] width 20 height 20
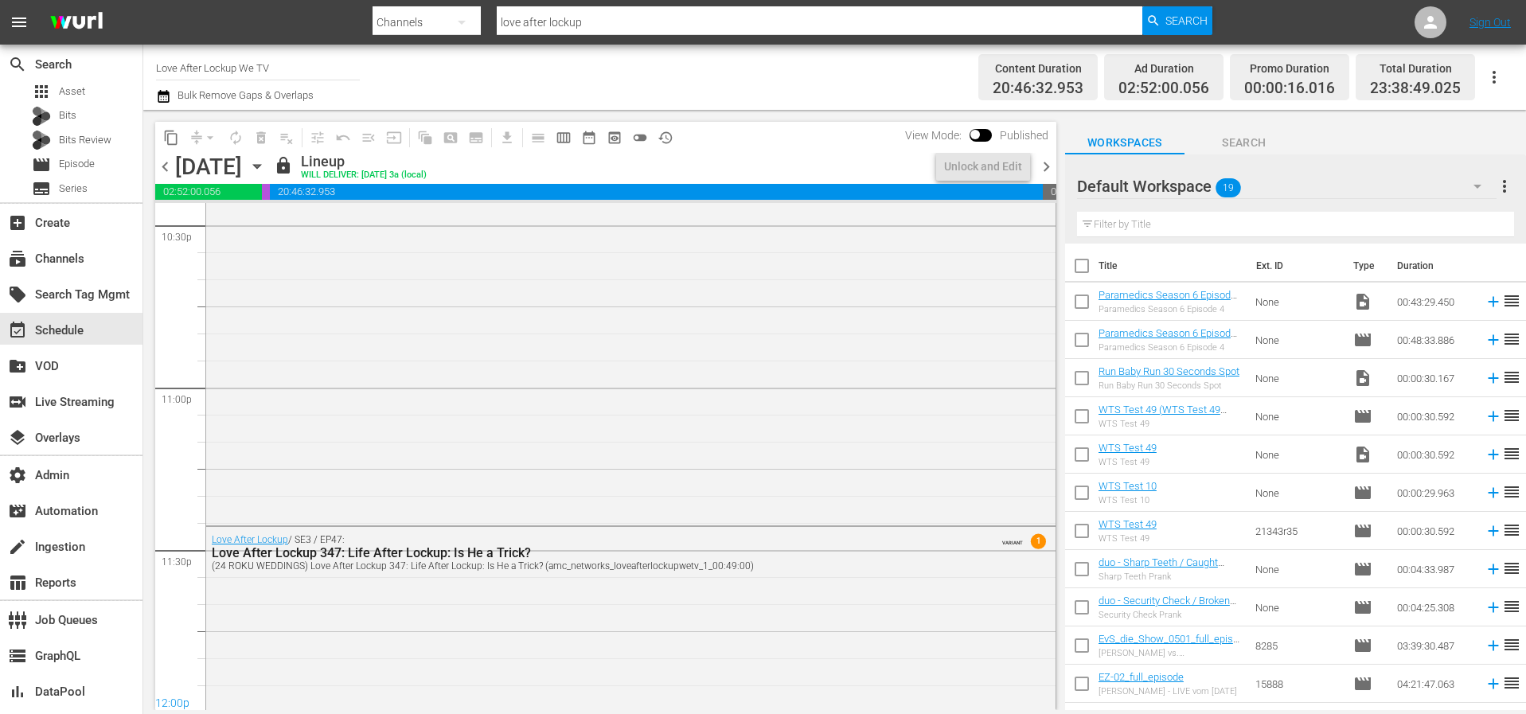
scroll to position [7365, 0]
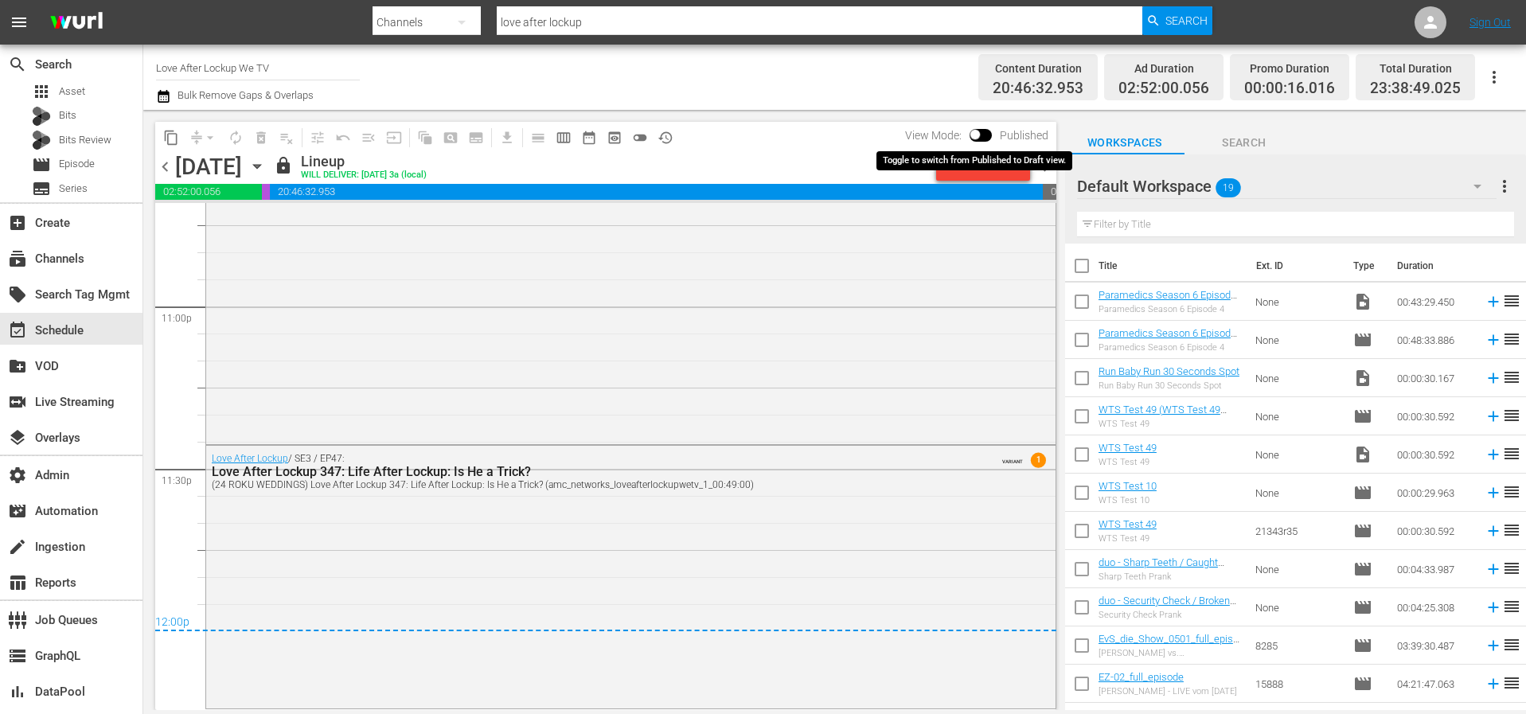
click at [986, 134] on input "checkbox" at bounding box center [974, 137] width 33 height 11
checkbox input "true"
click at [162, 168] on span "chevron_left" at bounding box center [165, 167] width 20 height 20
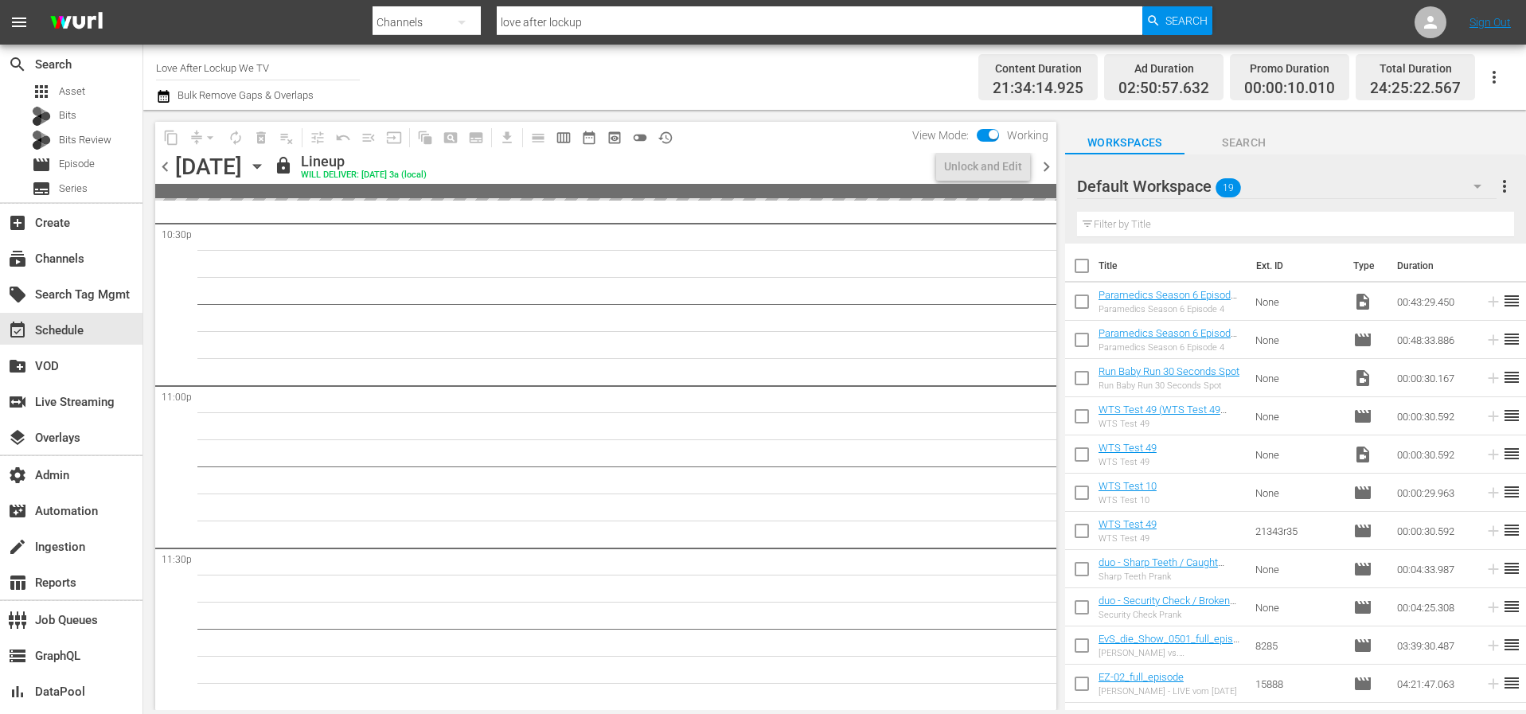
scroll to position [7479, 0]
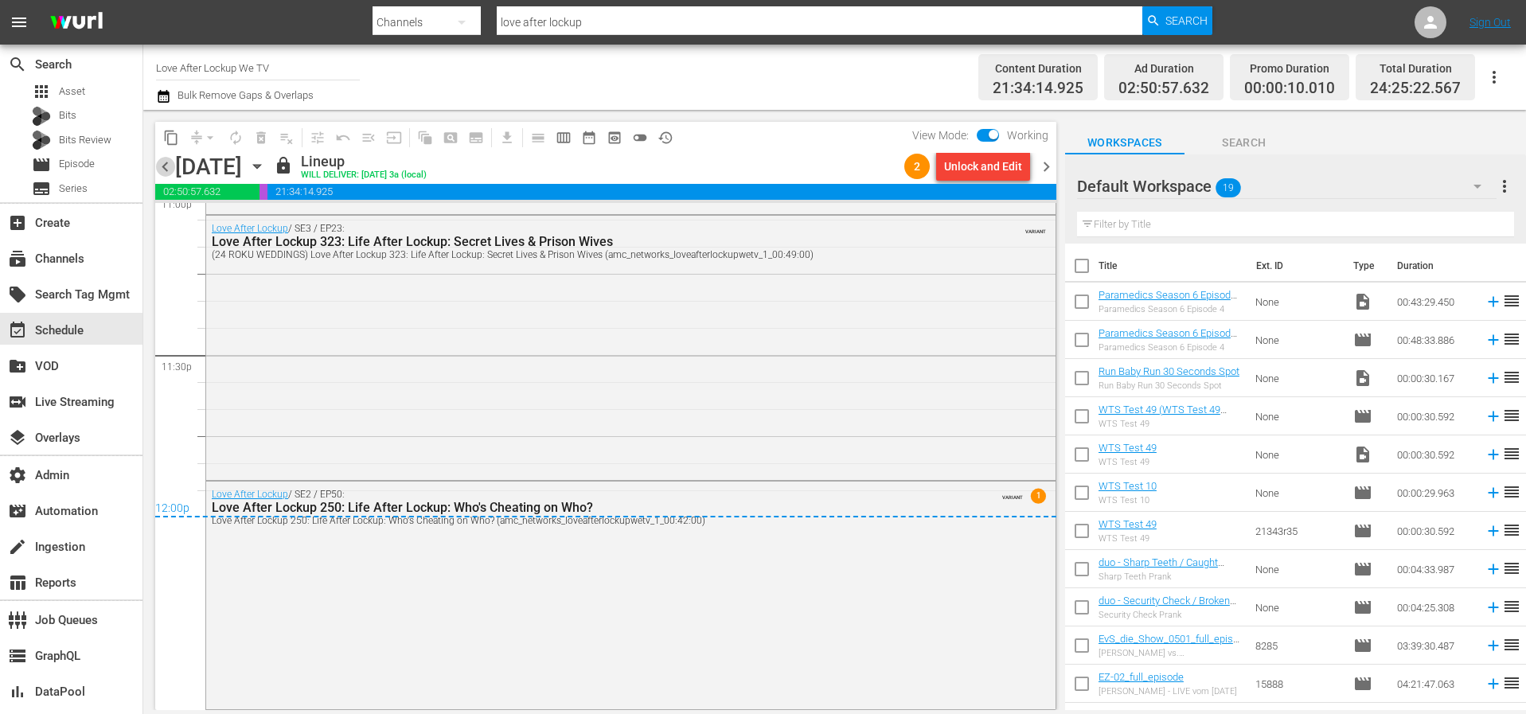
click at [169, 169] on span "chevron_left" at bounding box center [165, 167] width 20 height 20
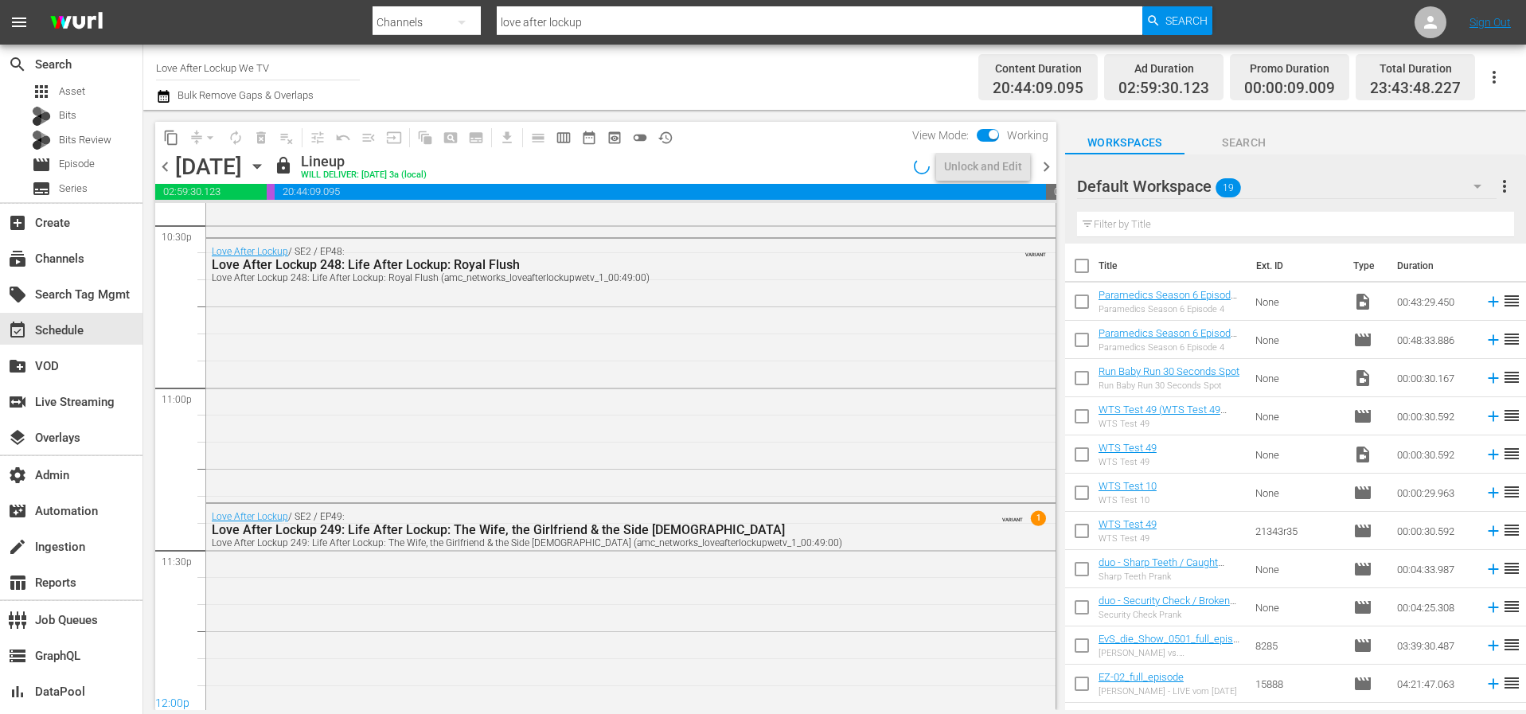
scroll to position [7343, 0]
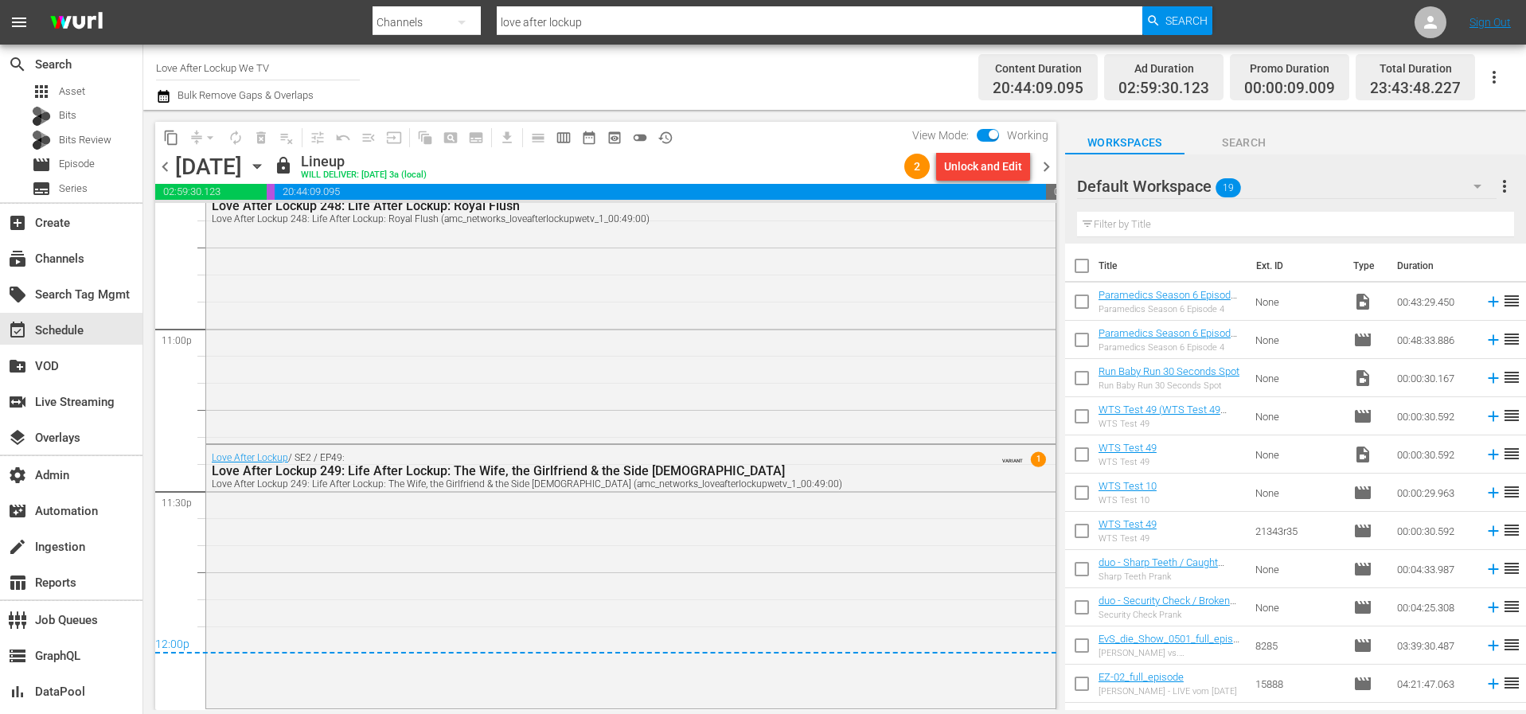
click at [169, 169] on span "chevron_left" at bounding box center [165, 167] width 20 height 20
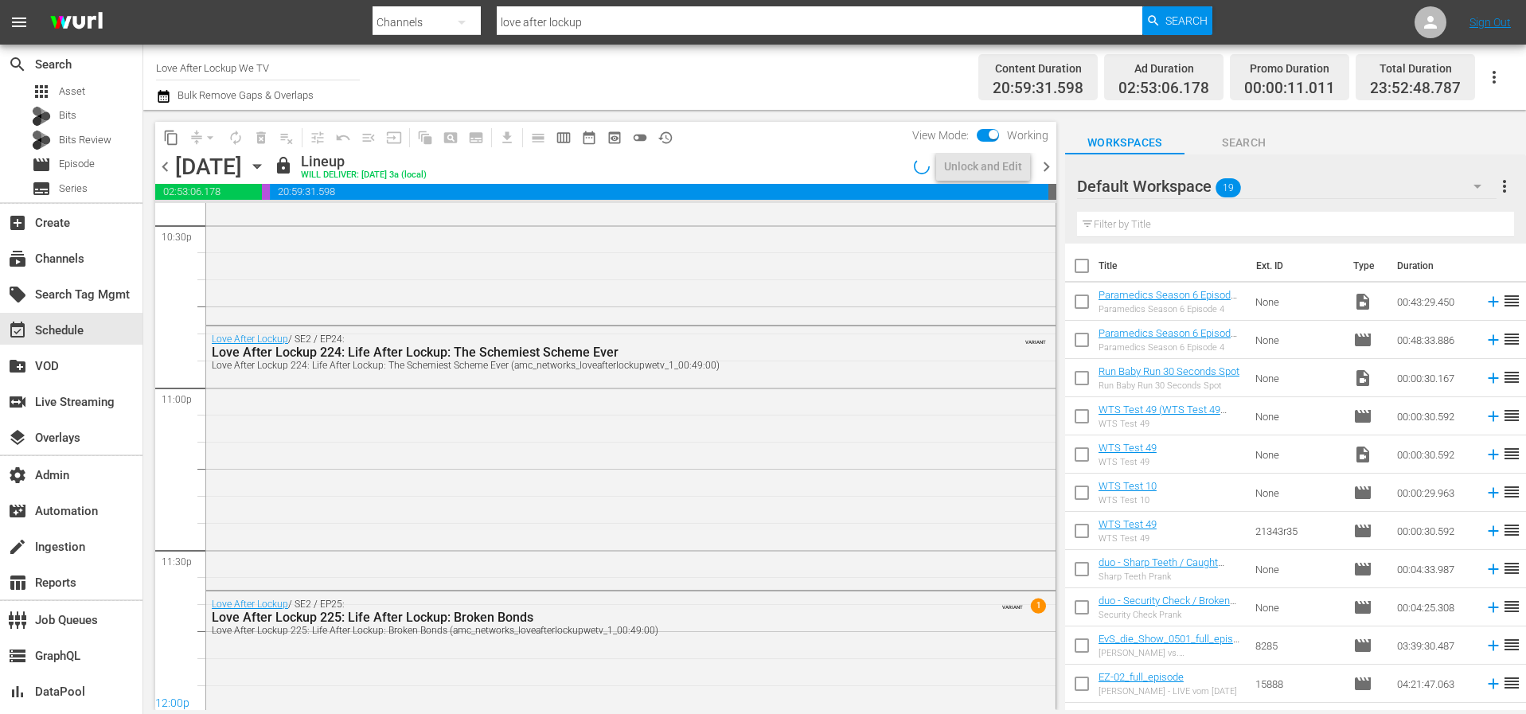
scroll to position [7430, 0]
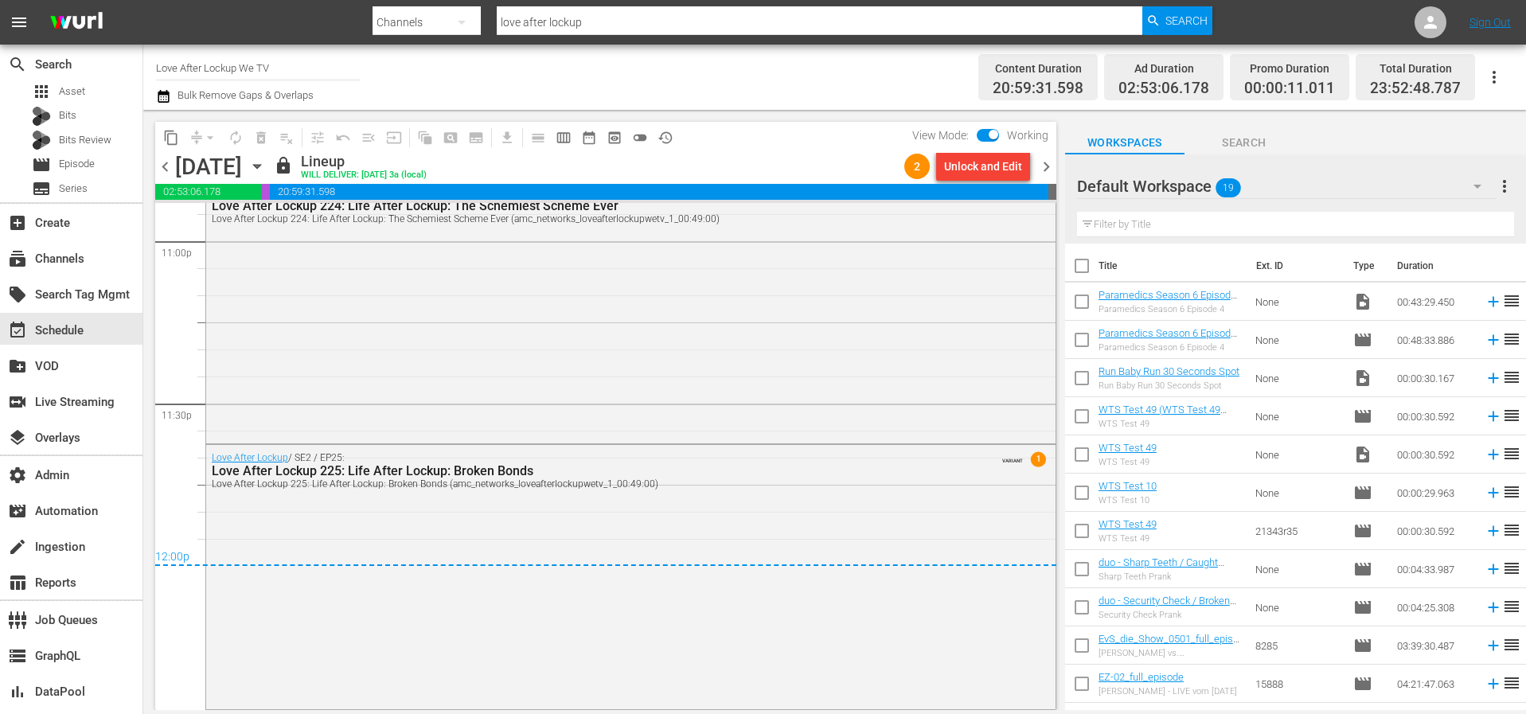
click at [169, 169] on span "chevron_left" at bounding box center [165, 167] width 20 height 20
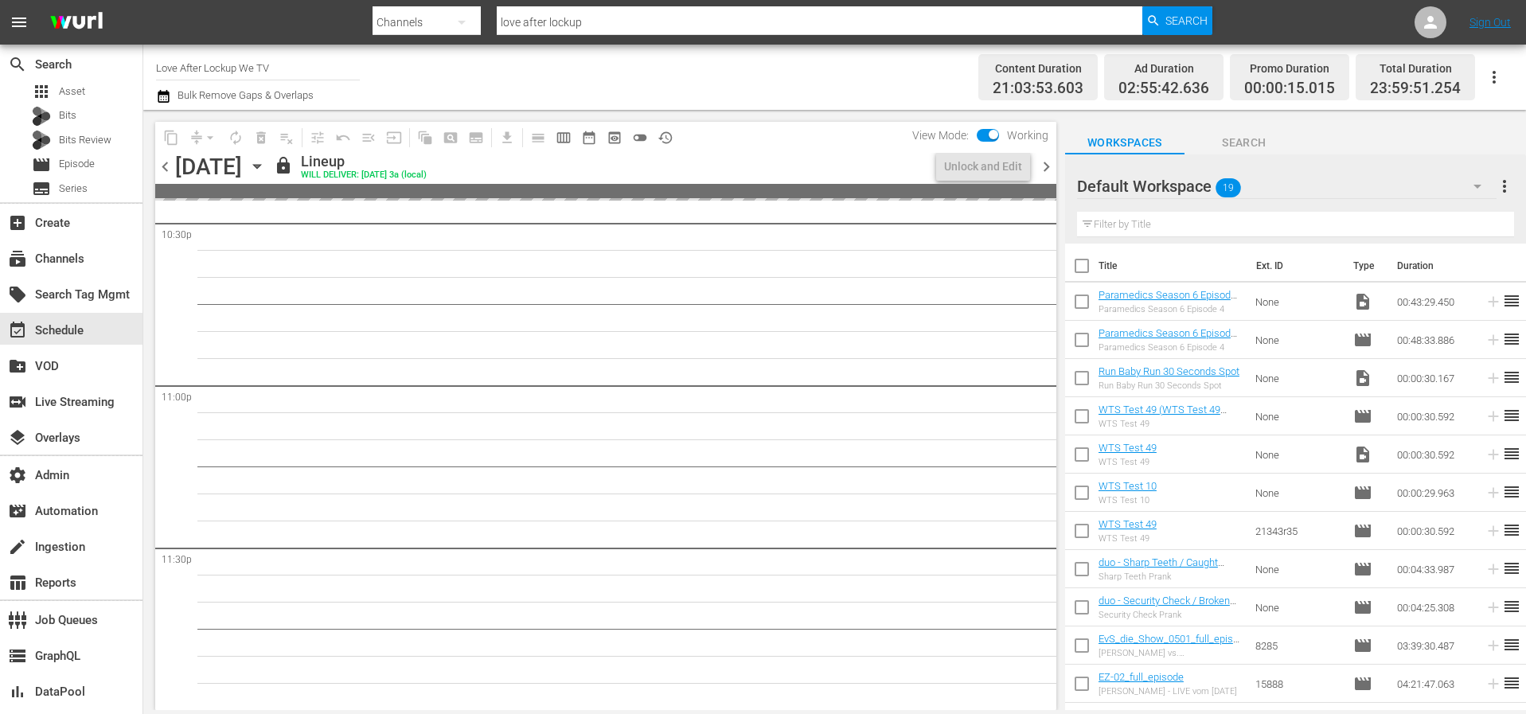
scroll to position [7468, 0]
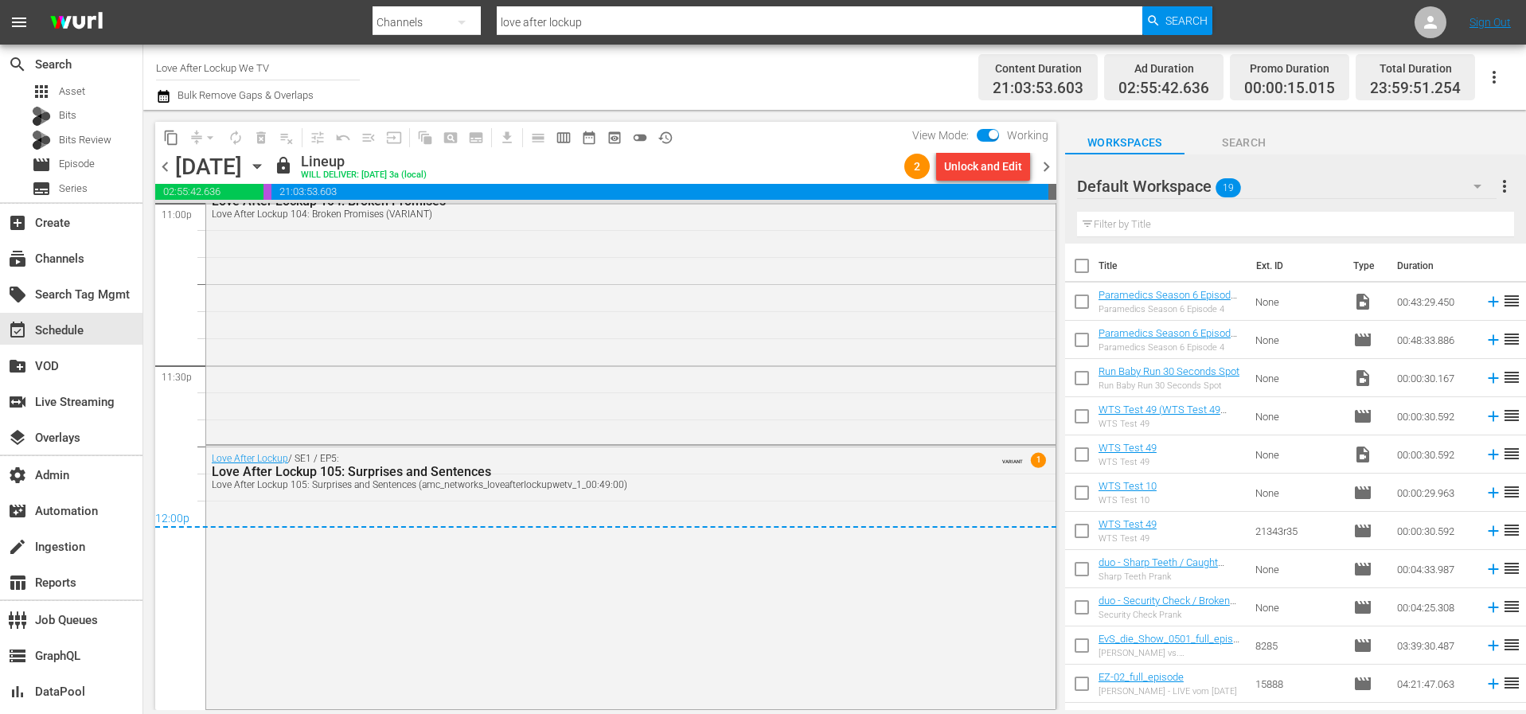
click at [169, 169] on span "chevron_left" at bounding box center [165, 167] width 20 height 20
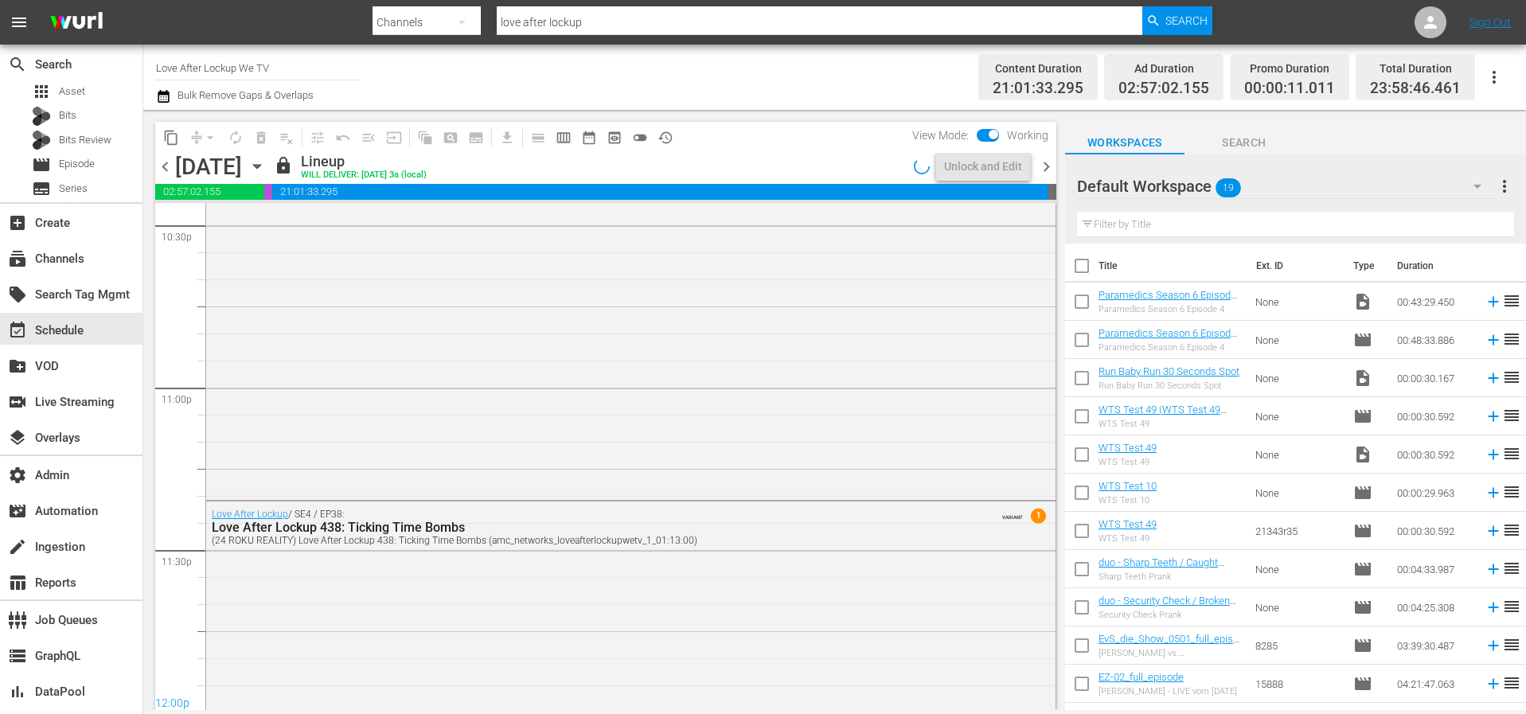
scroll to position [7470, 0]
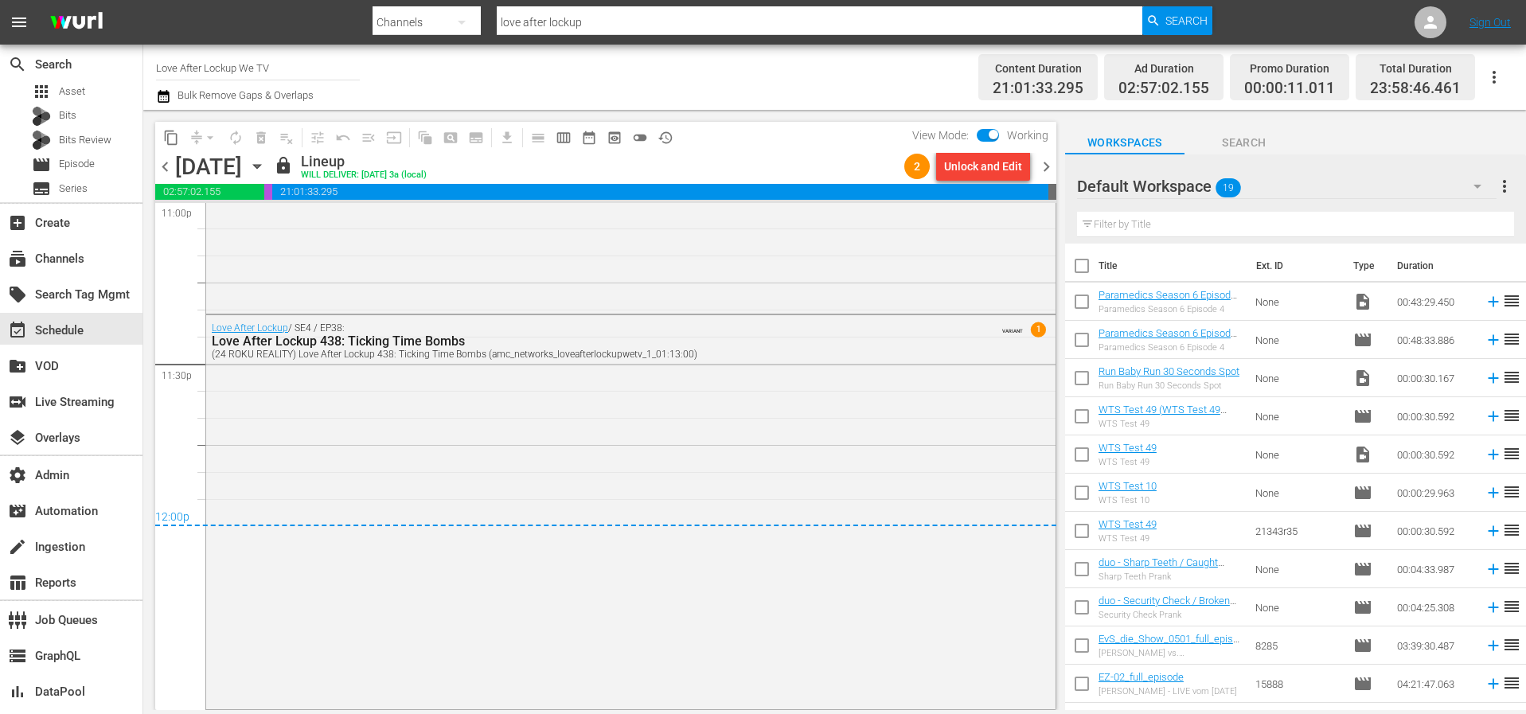
click at [169, 169] on span "chevron_left" at bounding box center [165, 167] width 20 height 20
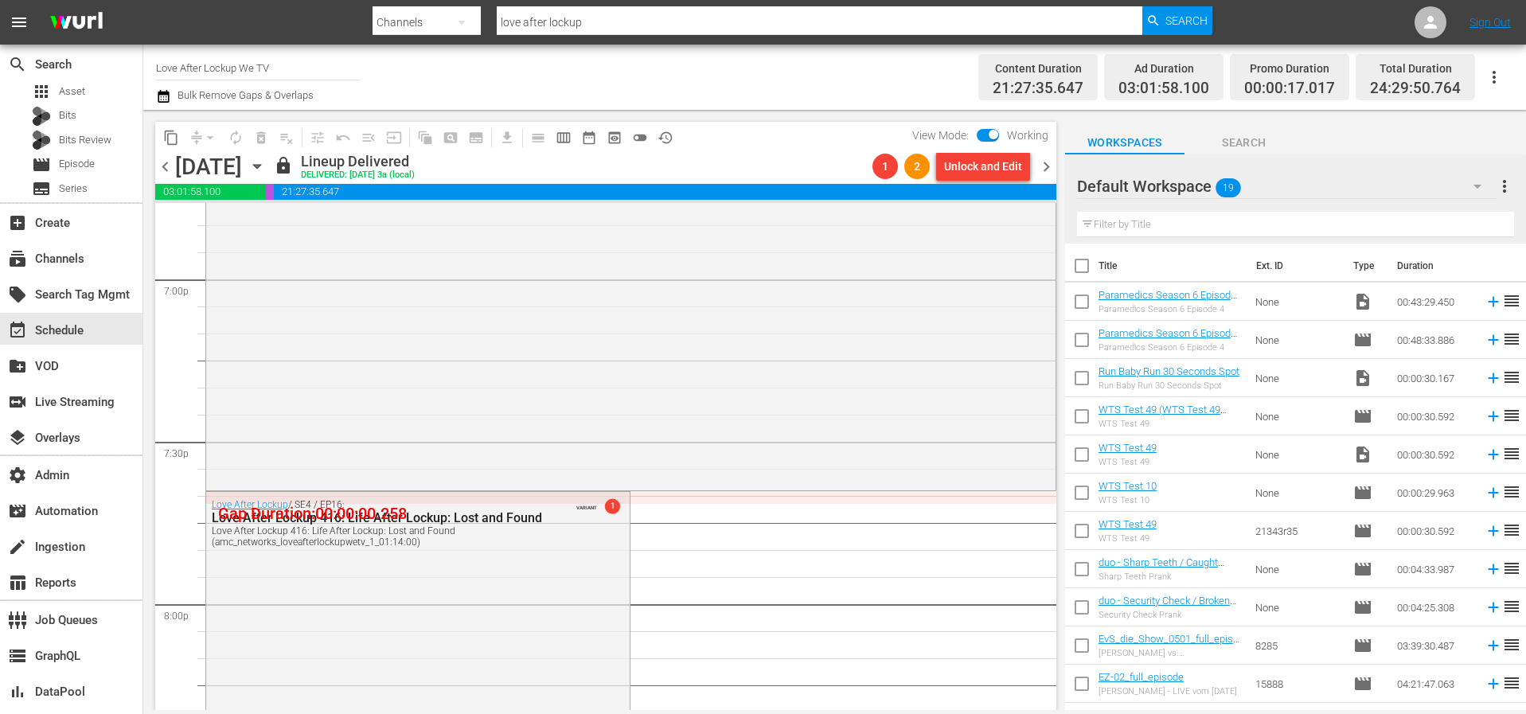
scroll to position [6052, 0]
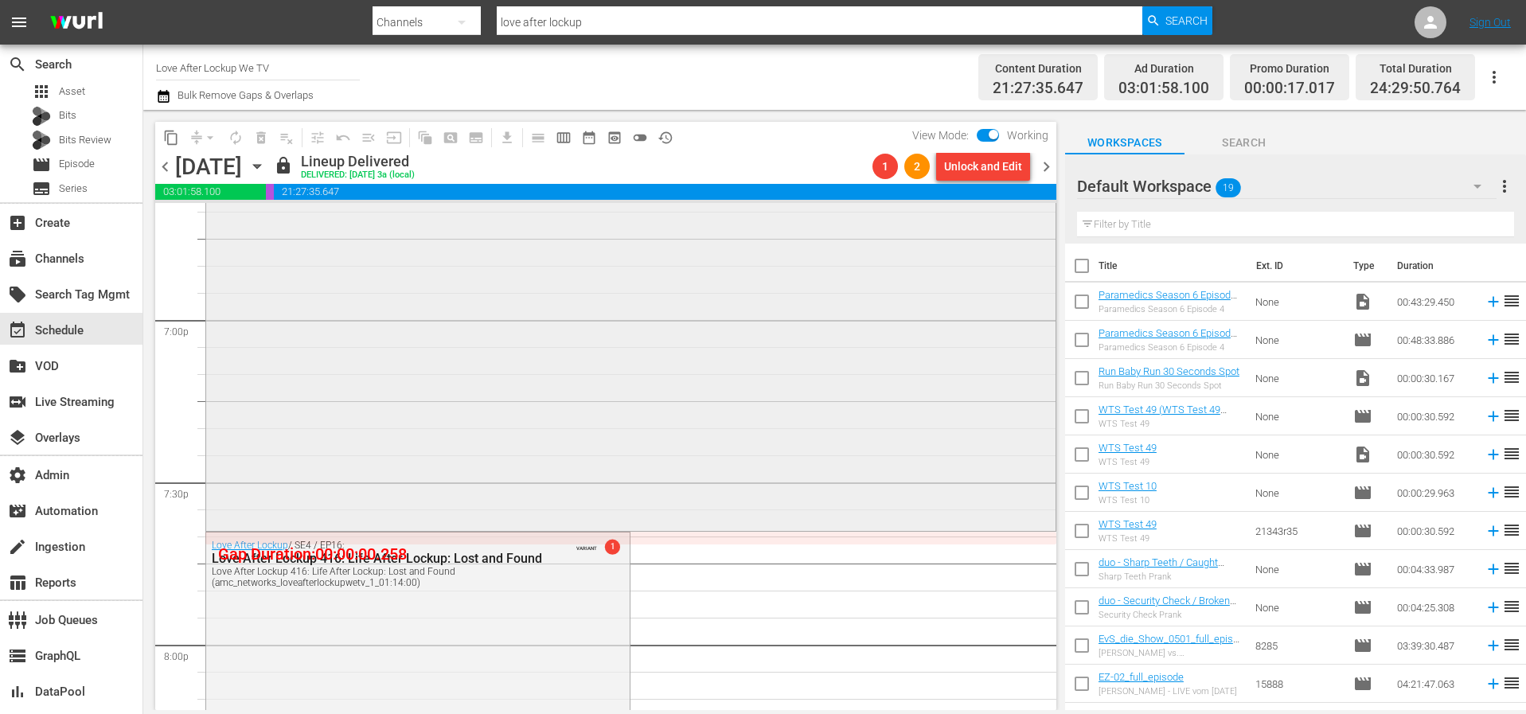
click at [575, 490] on div "Love After Lockup / SE4 / EP15: Love After Lockup 415: Life After Lockup: The R…" at bounding box center [630, 330] width 849 height 396
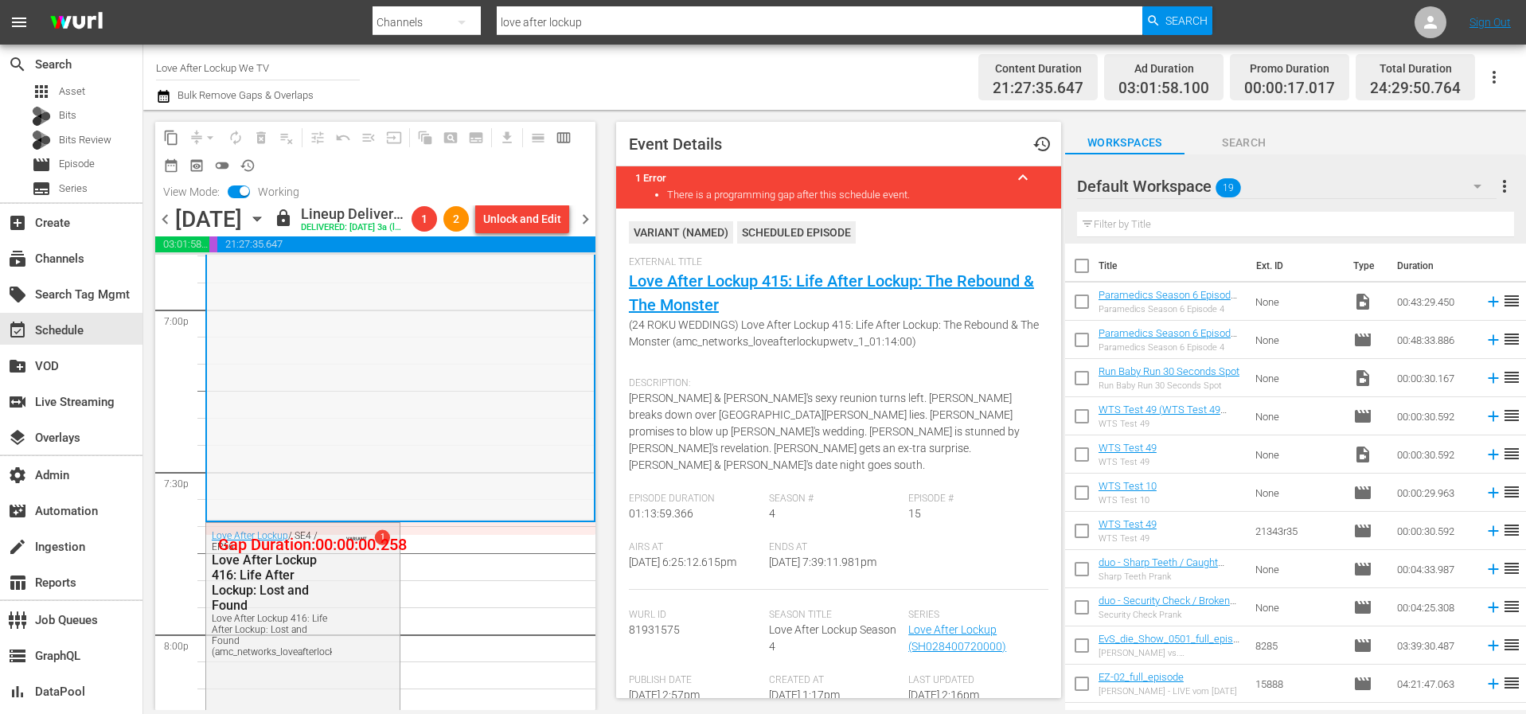
scroll to position [6158, 0]
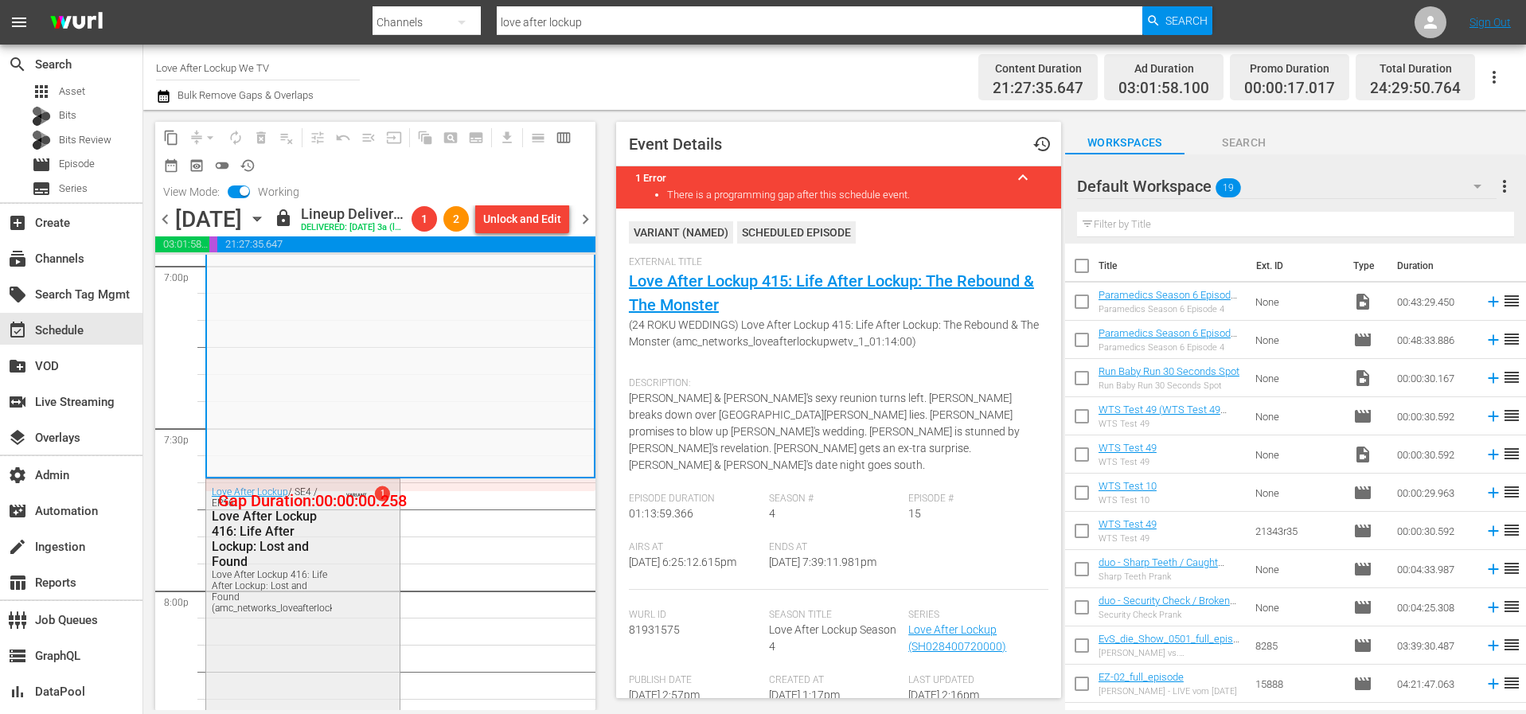
click at [357, 603] on div "Love After Lockup / SE4 / EP16: Love After Lockup 416: Life After Lockup: Lost …" at bounding box center [302, 549] width 193 height 140
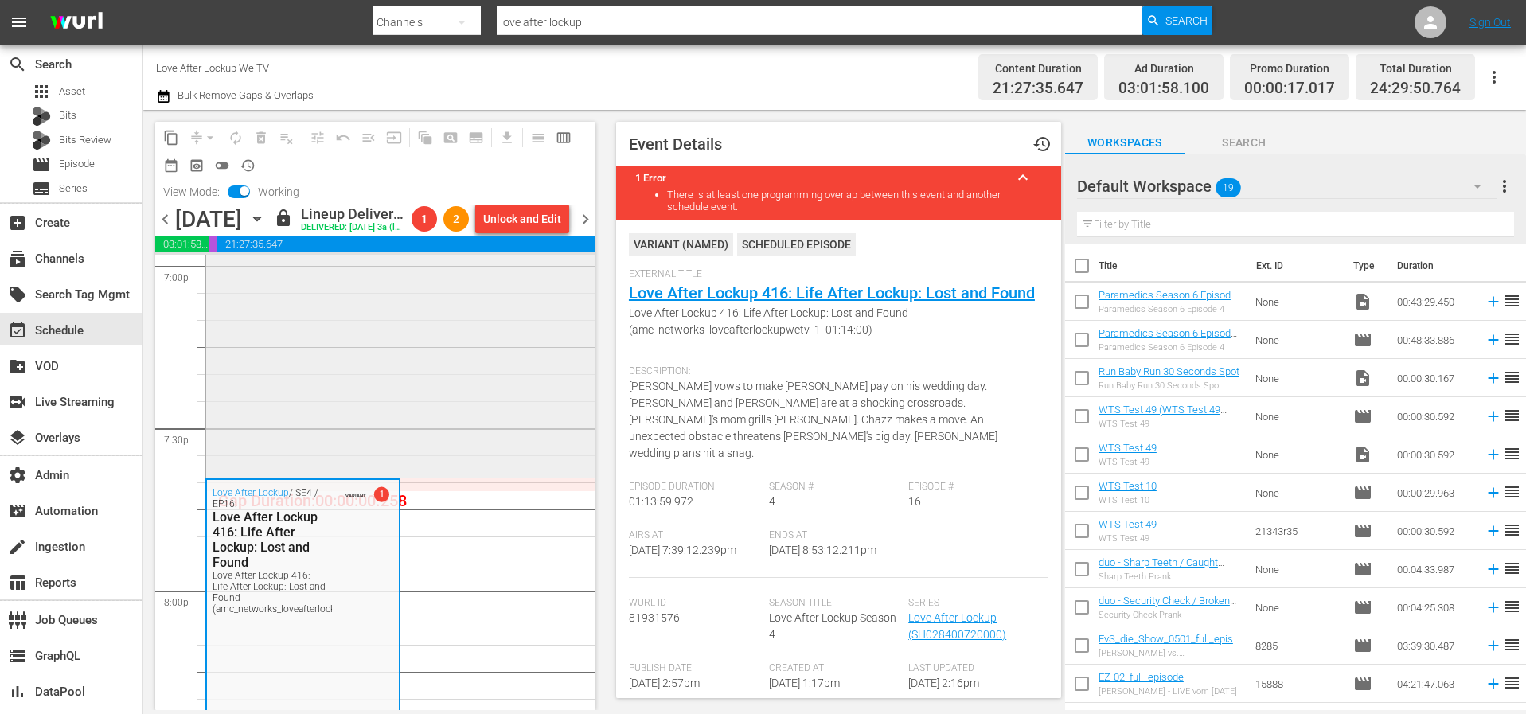
click at [404, 462] on div "Love After Lockup / SE4 / EP15: Love After Lockup 415: Life After Lockup: The R…" at bounding box center [400, 277] width 388 height 396
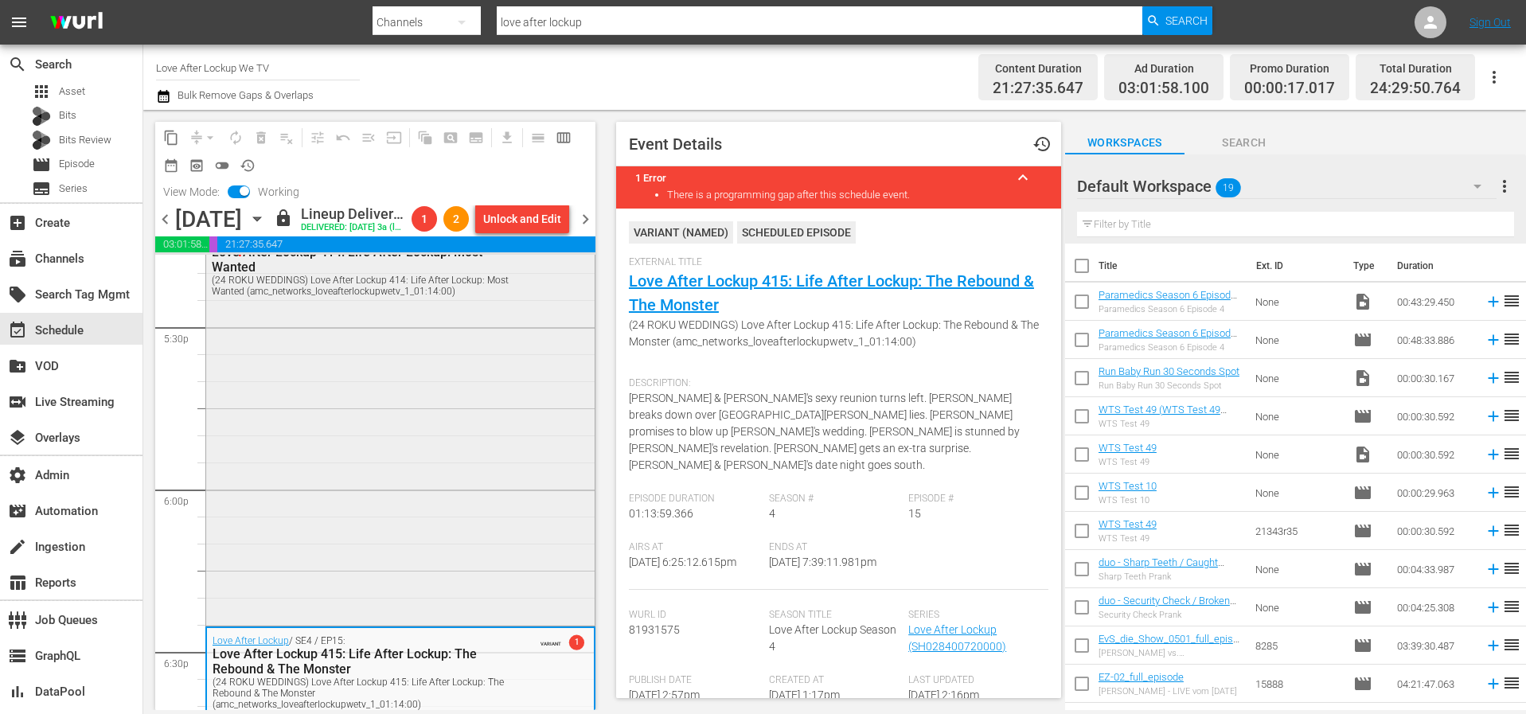
scroll to position [5304, 0]
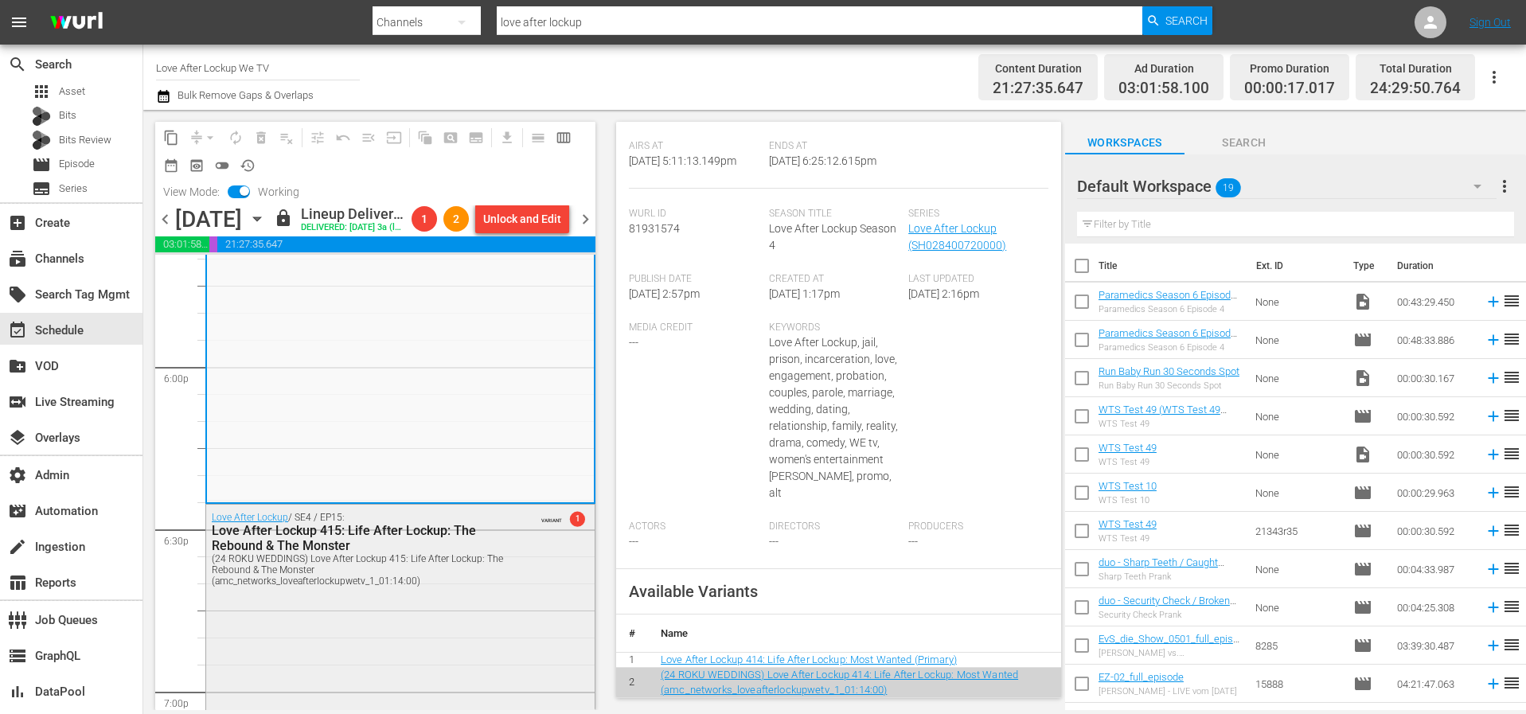
scroll to position [5829, 0]
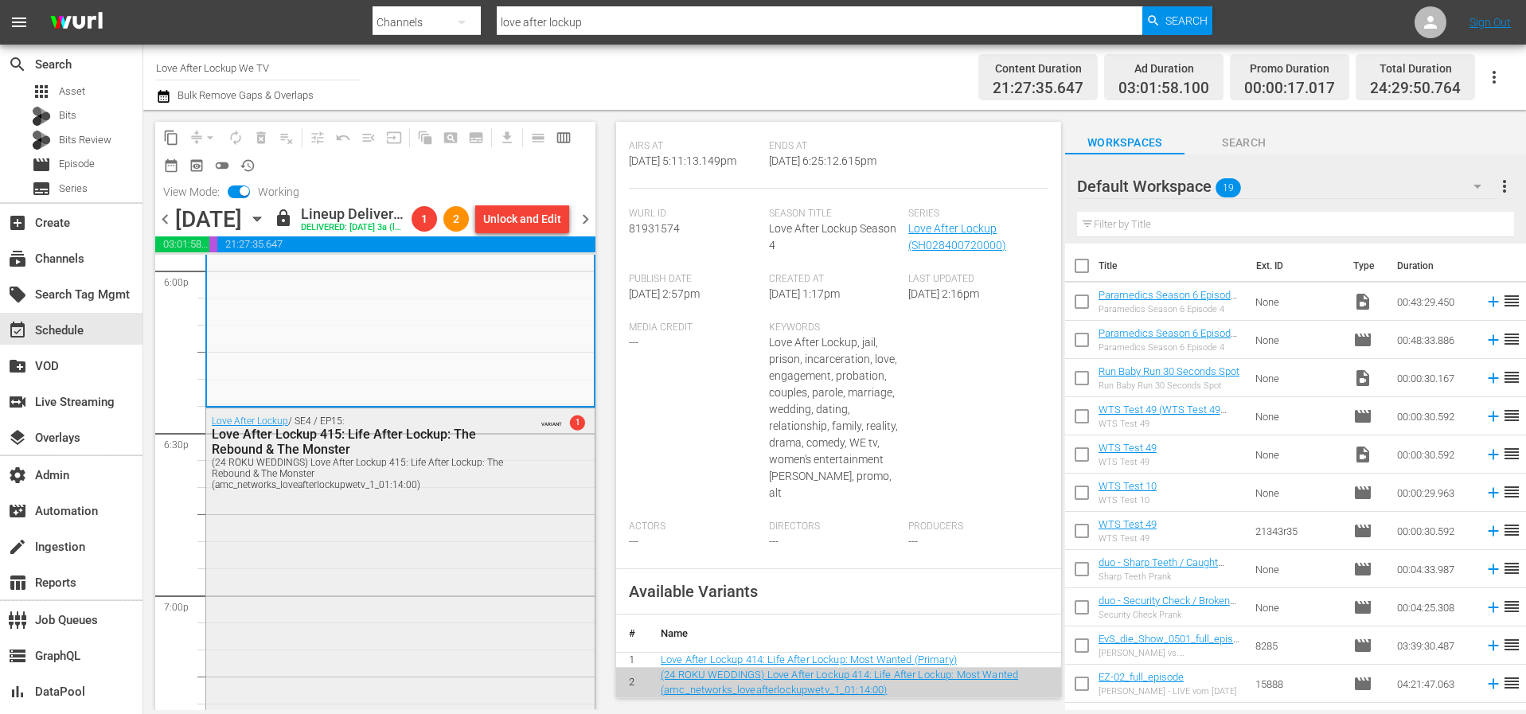
click at [504, 469] on div "Love After Lockup / SE4 / EP15: Love After Lockup 415: Life After Lockup: The R…" at bounding box center [363, 452] width 303 height 76
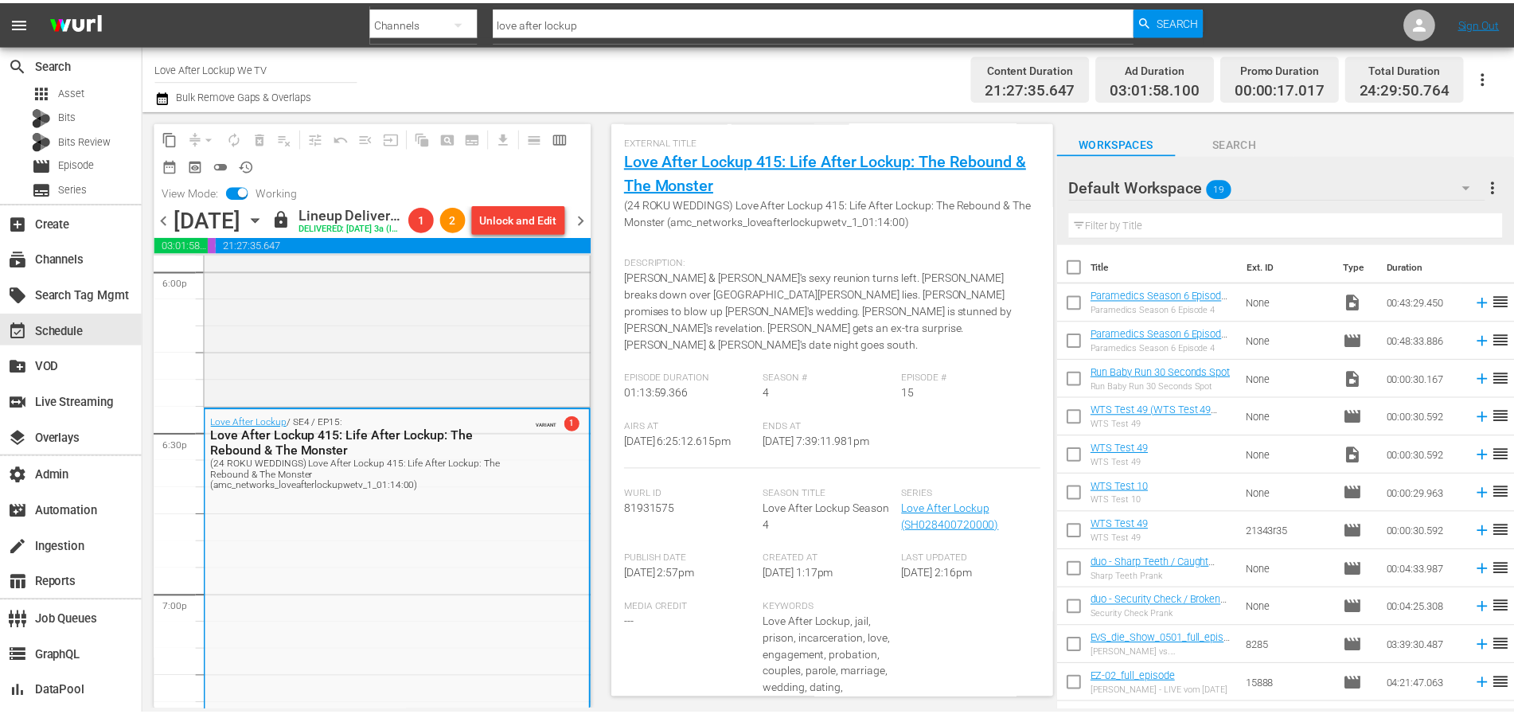
scroll to position [0, 0]
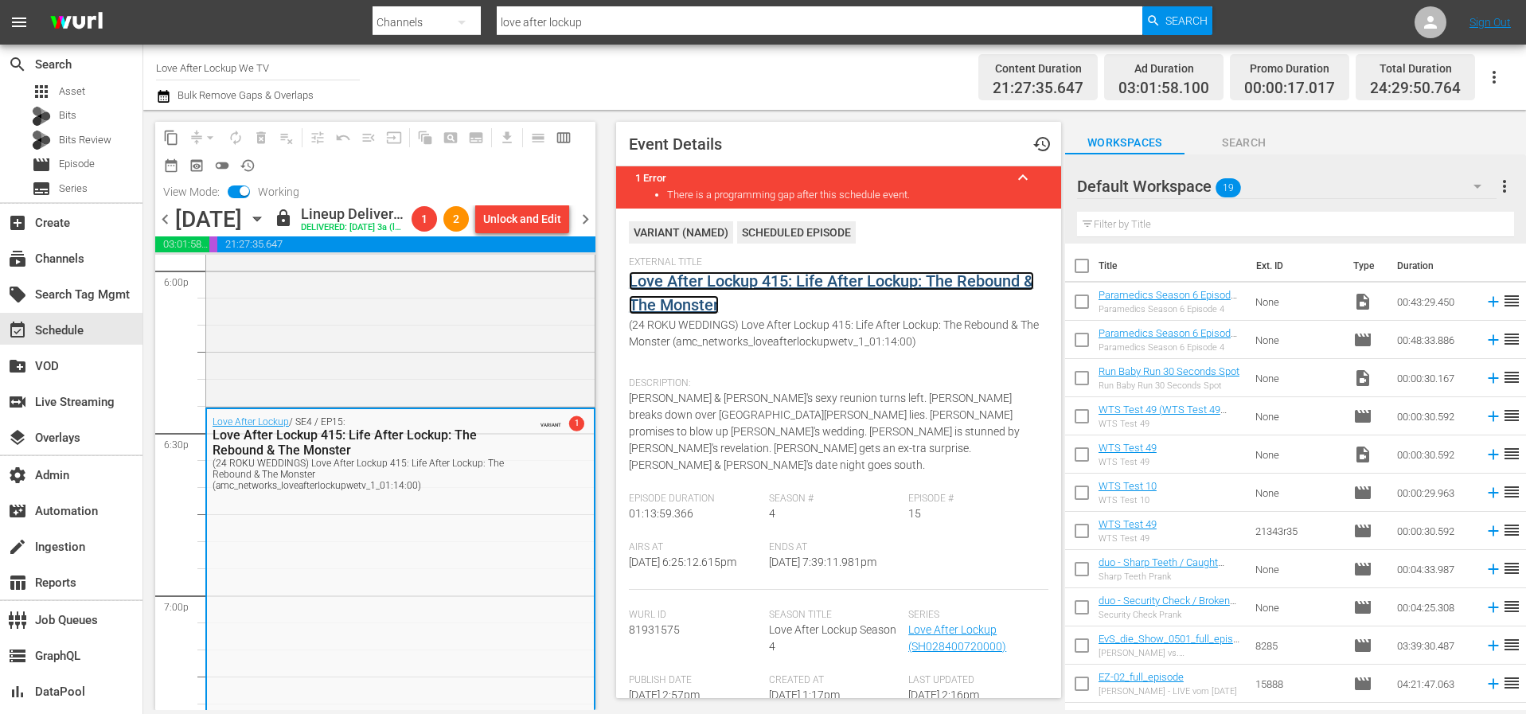
click at [850, 283] on link "Love After Lockup 415: Life After Lockup: The Rebound & The Monster" at bounding box center [831, 292] width 405 height 43
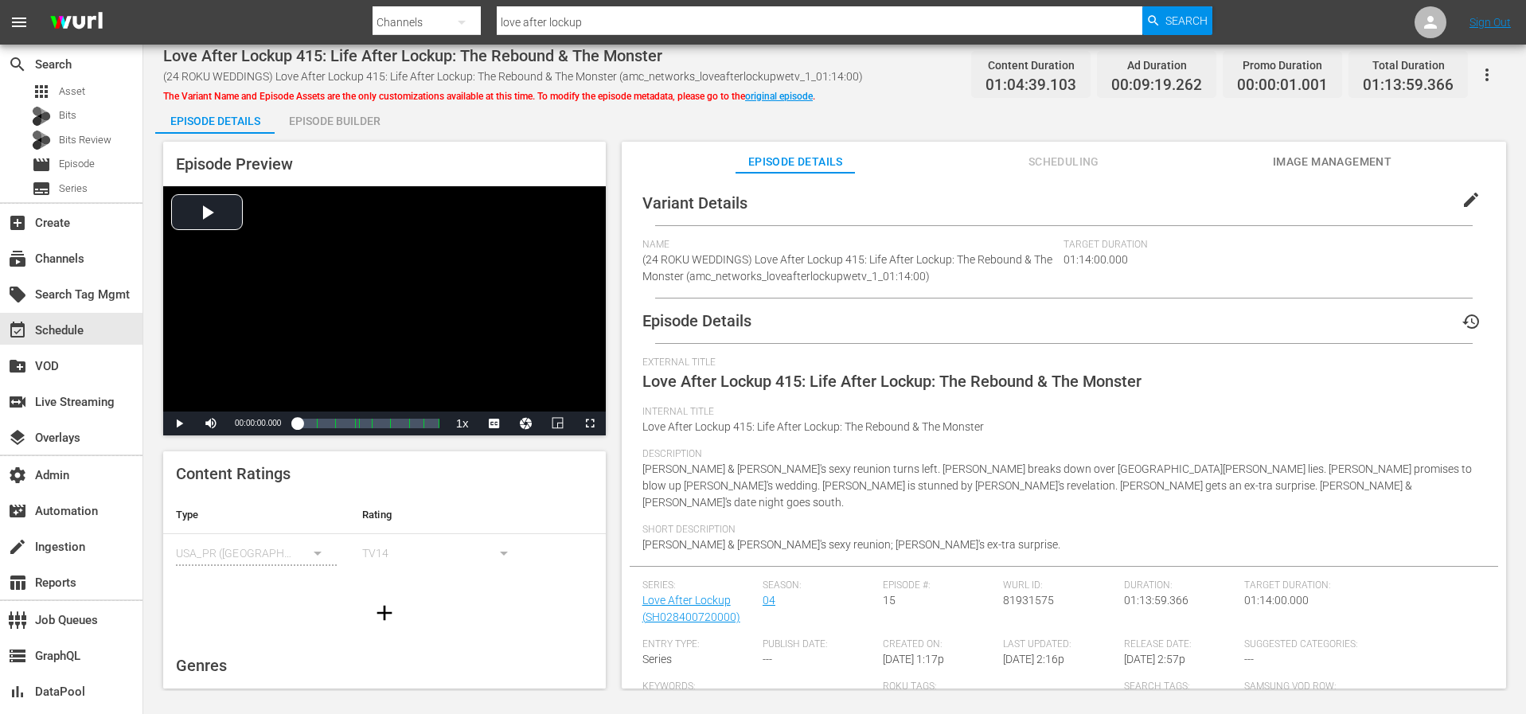
click at [369, 122] on div "Episode Builder" at bounding box center [334, 121] width 119 height 38
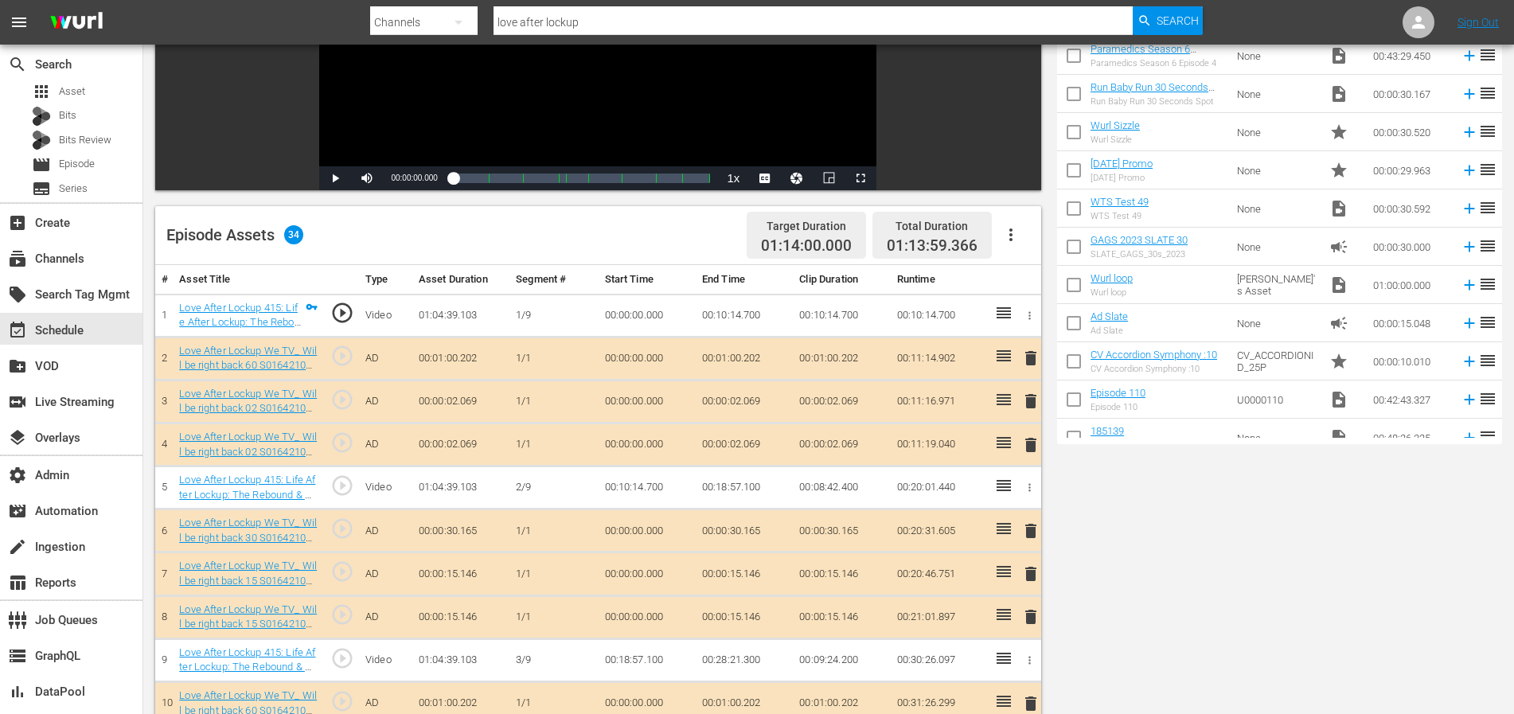
scroll to position [302, 0]
